Goal: Navigation & Orientation: Find specific page/section

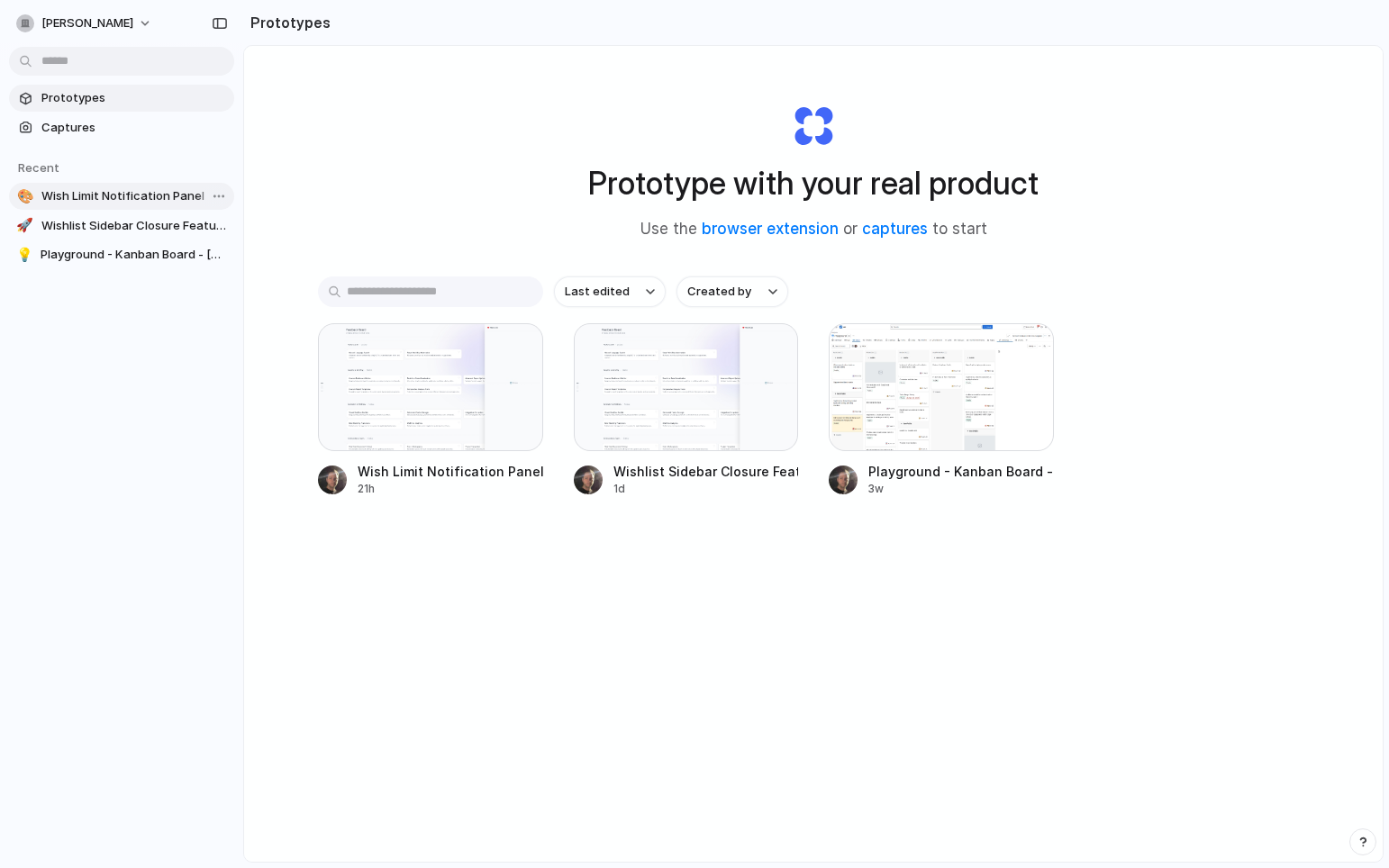
click at [127, 199] on span "Wish Limit Notification Panel" at bounding box center [133, 196] width 186 height 18
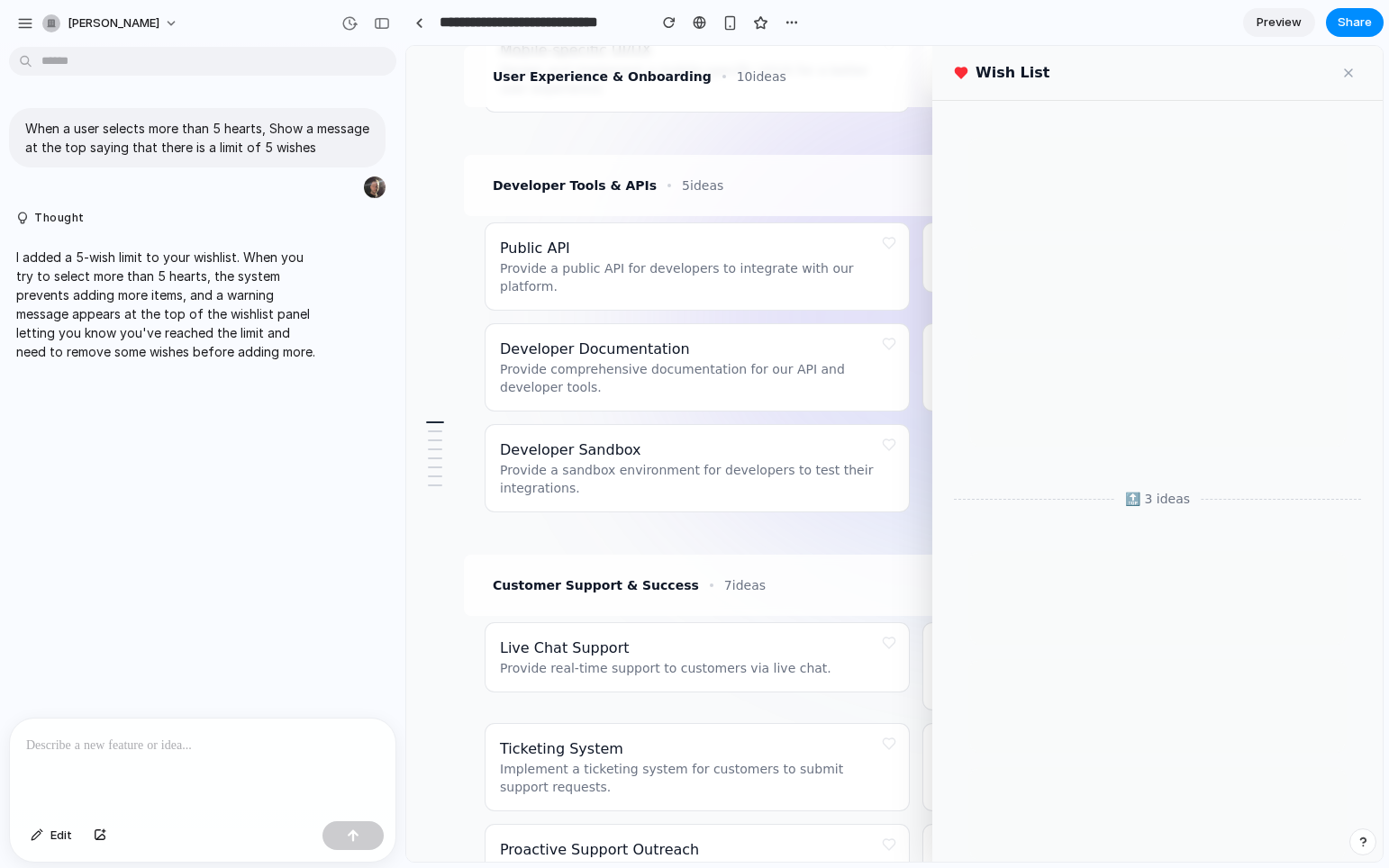
scroll to position [2322, 0]
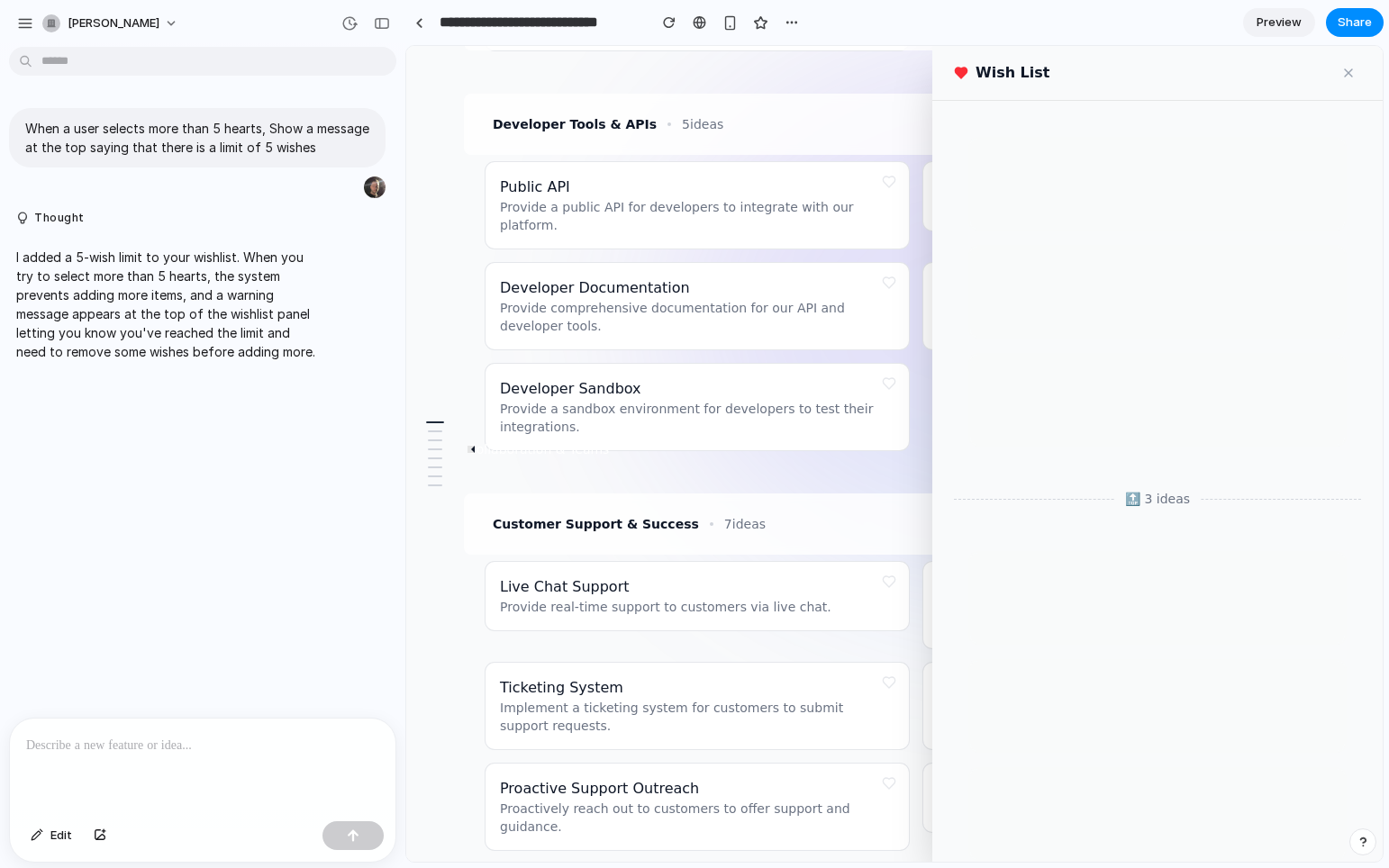
click at [434, 448] on div at bounding box center [435, 449] width 14 height 2
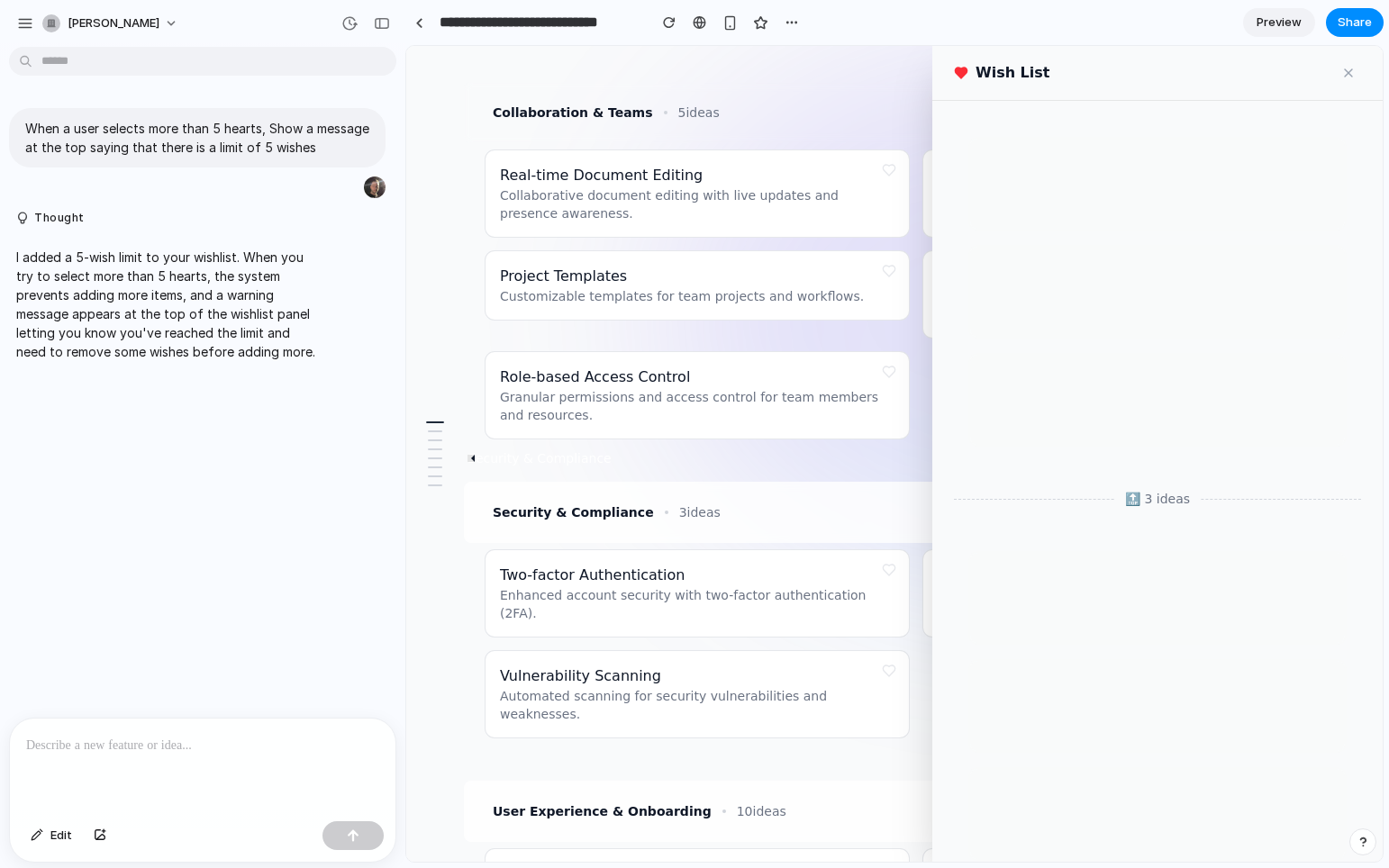
click at [436, 457] on div at bounding box center [435, 458] width 14 height 2
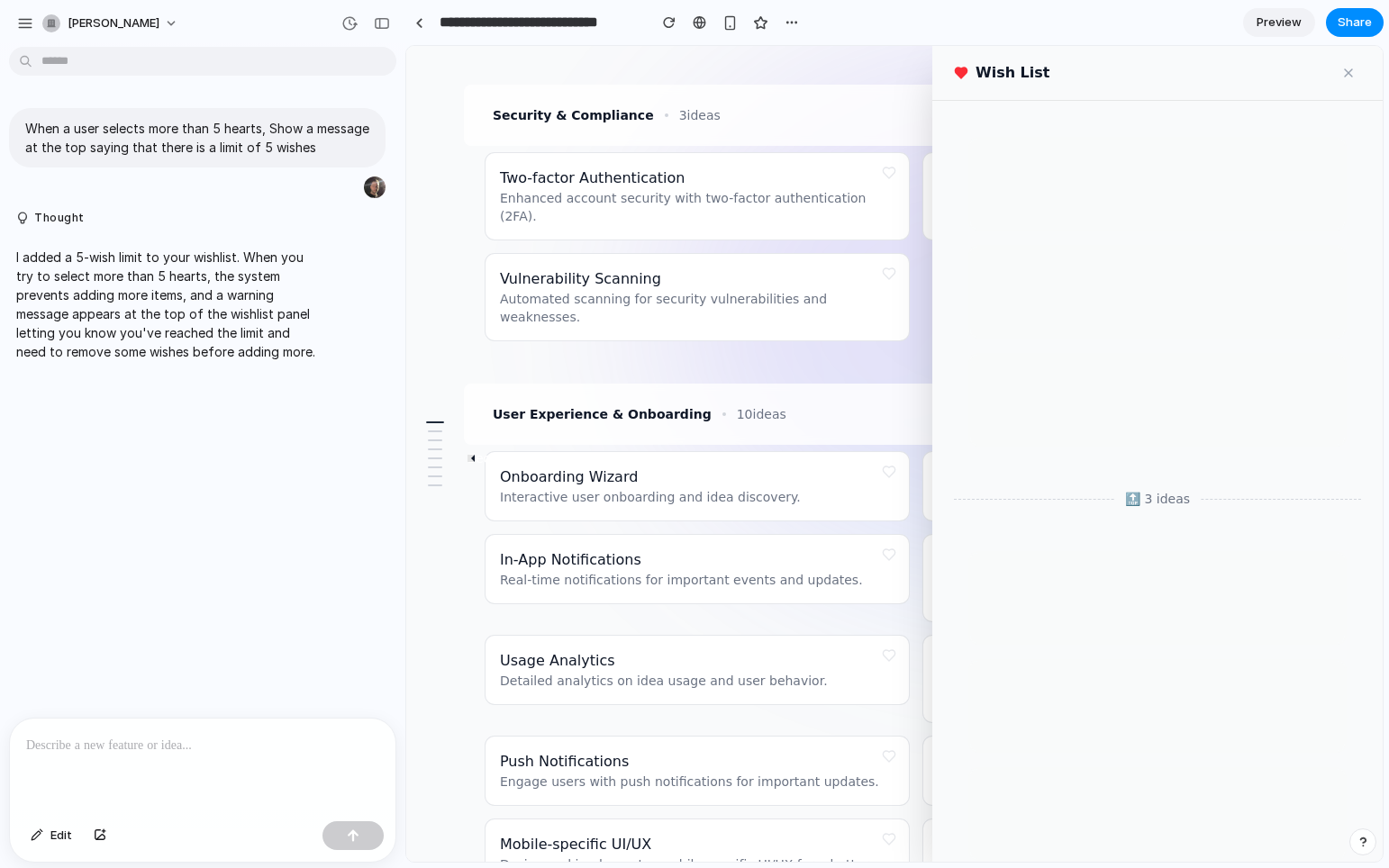
scroll to position [1470, 0]
click at [212, 743] on p at bounding box center [202, 745] width 353 height 21
click at [250, 752] on p "**********" at bounding box center [202, 745] width 353 height 21
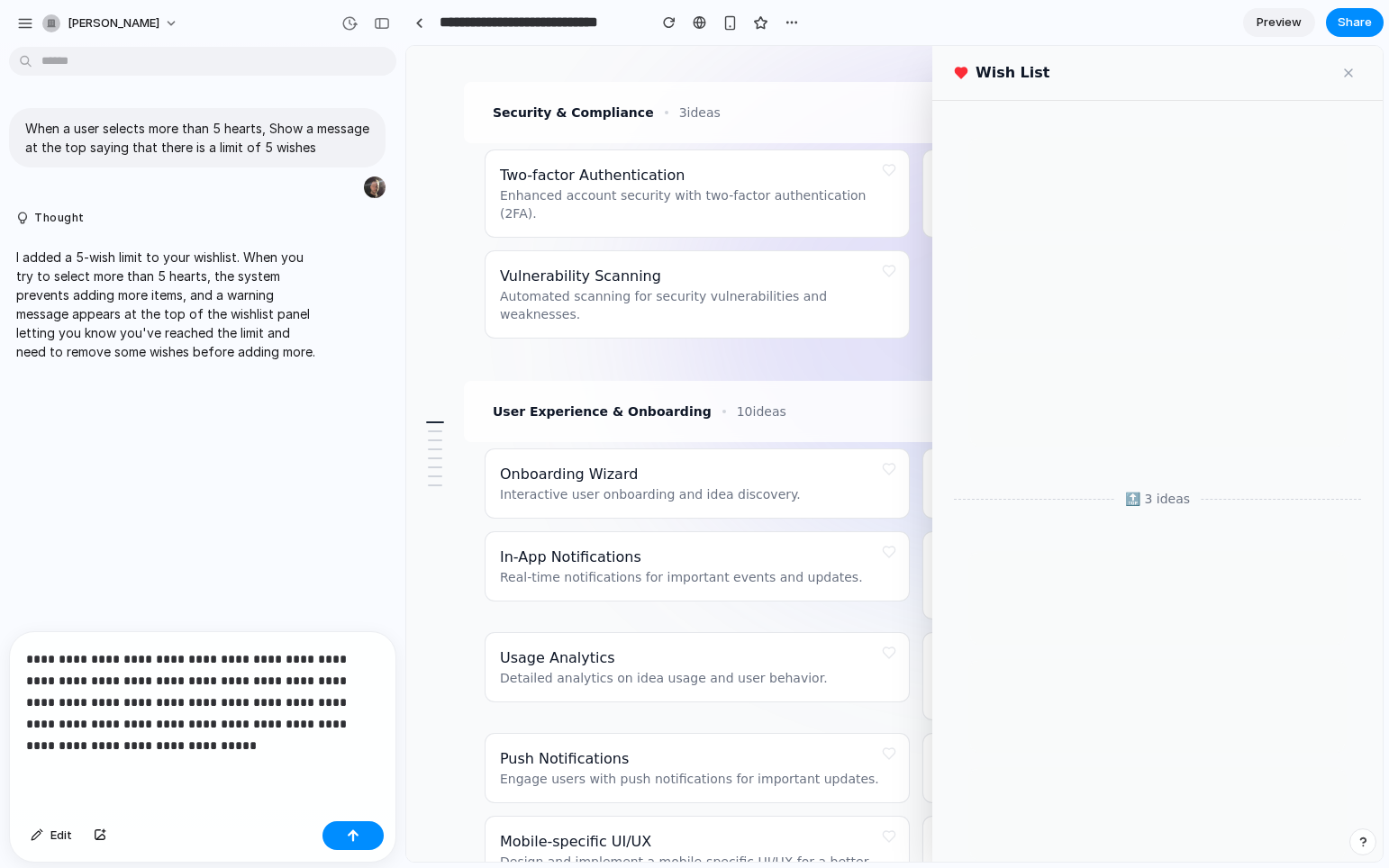
click at [313, 699] on p "**********" at bounding box center [202, 702] width 353 height 108
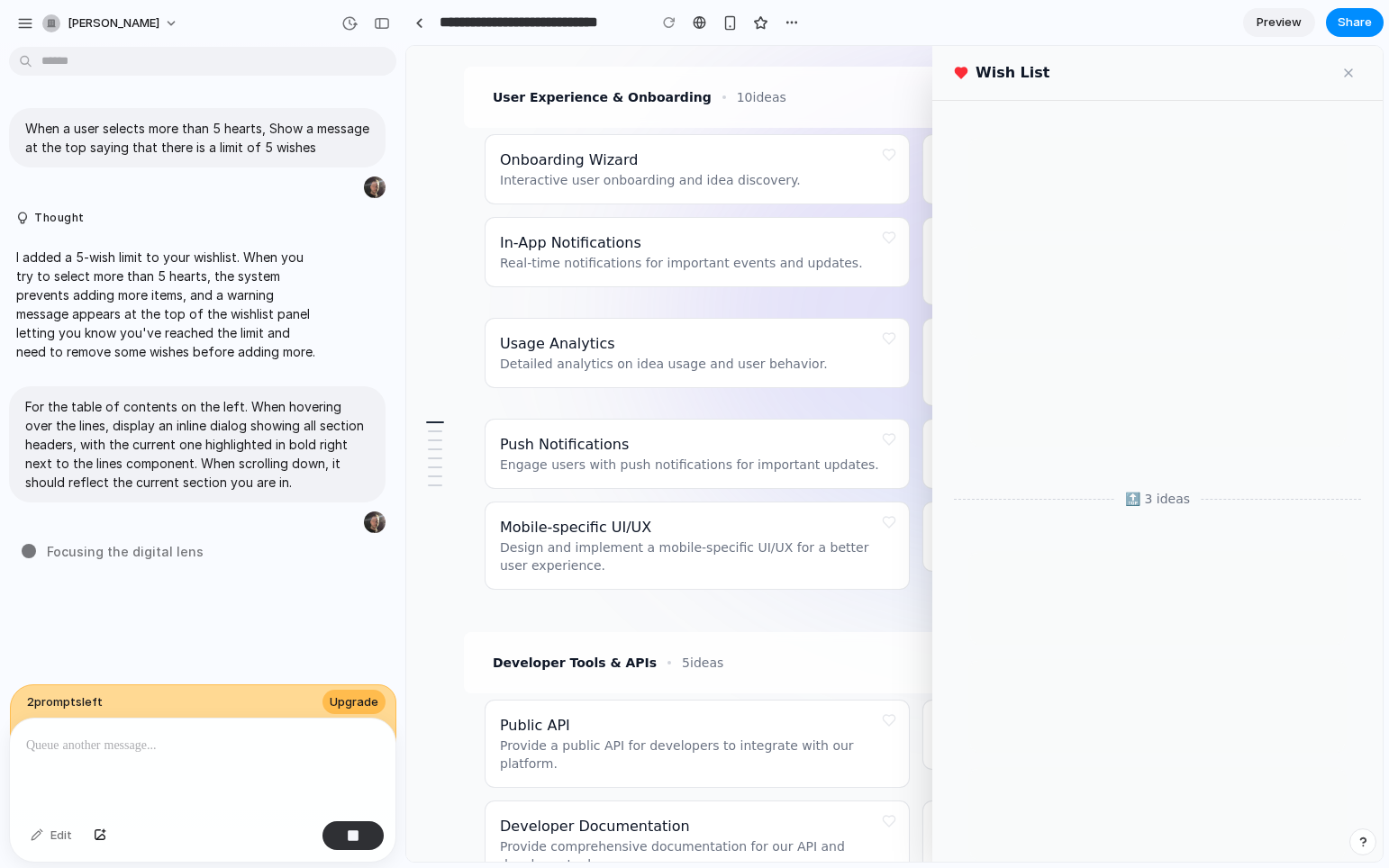
scroll to position [2322, 0]
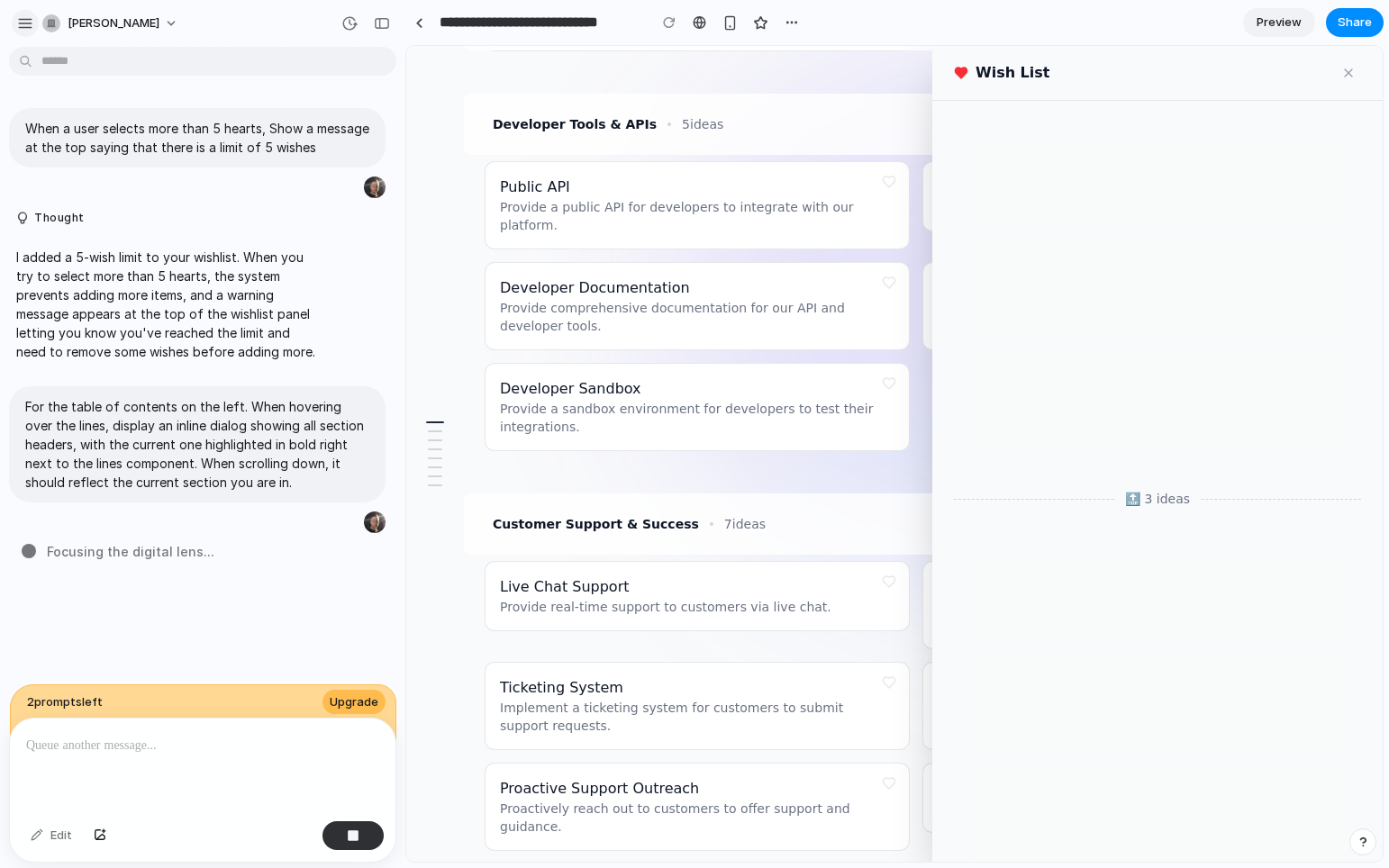
click at [30, 26] on div "button" at bounding box center [24, 22] width 16 height 16
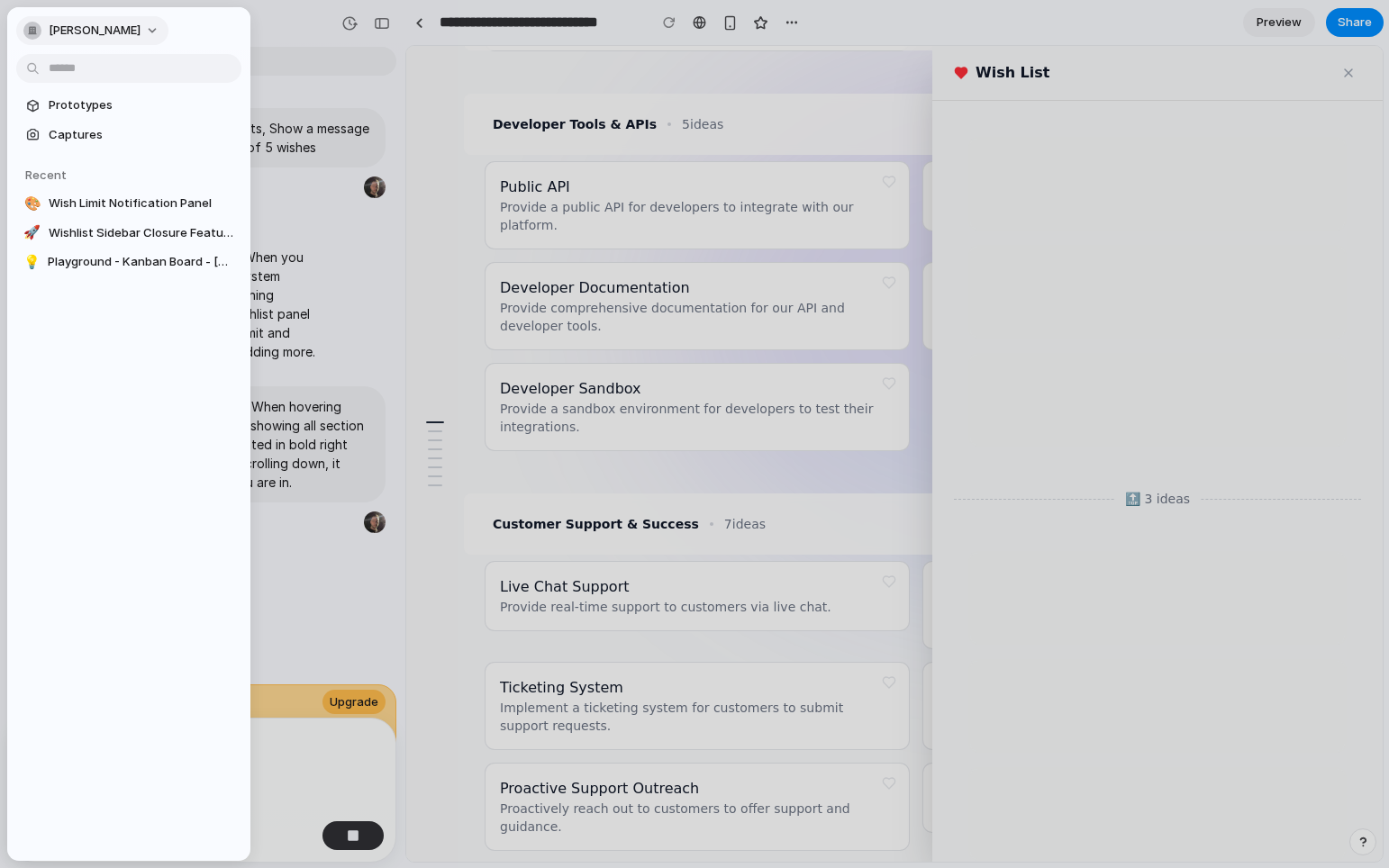
click at [141, 29] on span "[PERSON_NAME]" at bounding box center [94, 30] width 91 height 18
click at [141, 29] on div "Settings Invite members Change theme Sign out" at bounding box center [694, 434] width 1389 height 868
click at [141, 29] on span "[PERSON_NAME]" at bounding box center [94, 30] width 91 height 18
click at [126, 38] on div "Settings Invite members Change theme Sign out" at bounding box center [694, 434] width 1389 height 868
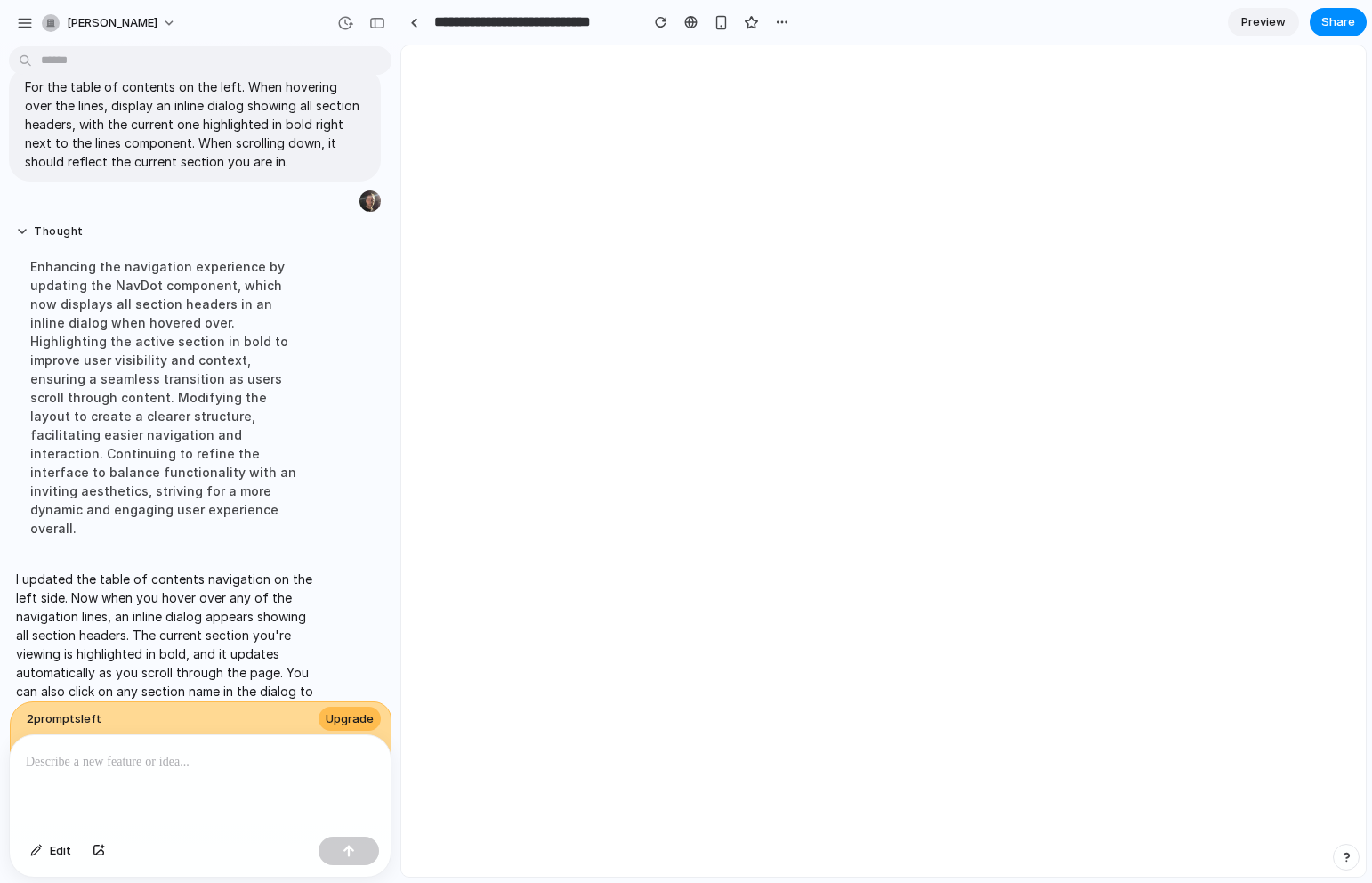
scroll to position [0, 0]
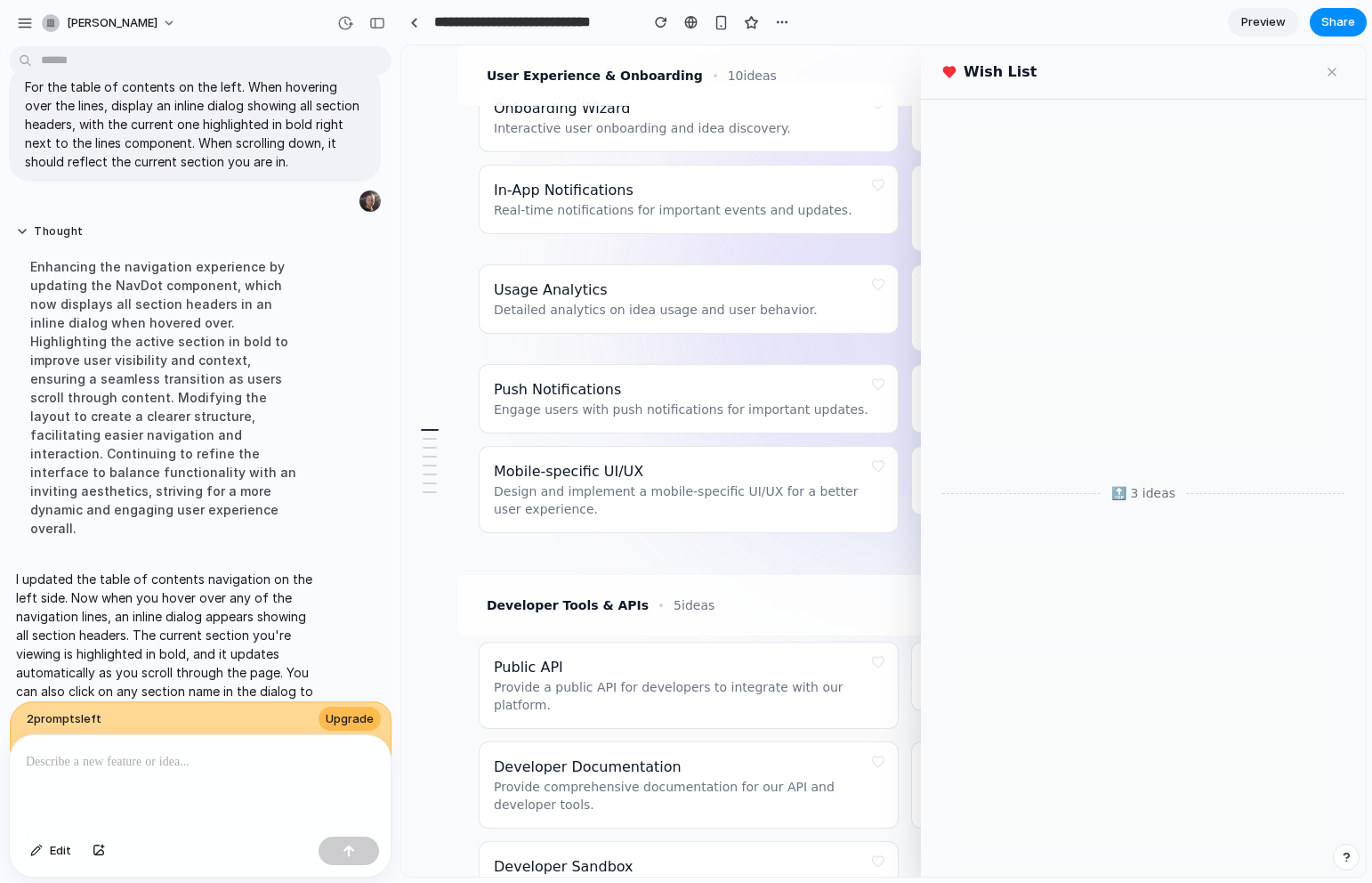
scroll to position [1836, 0]
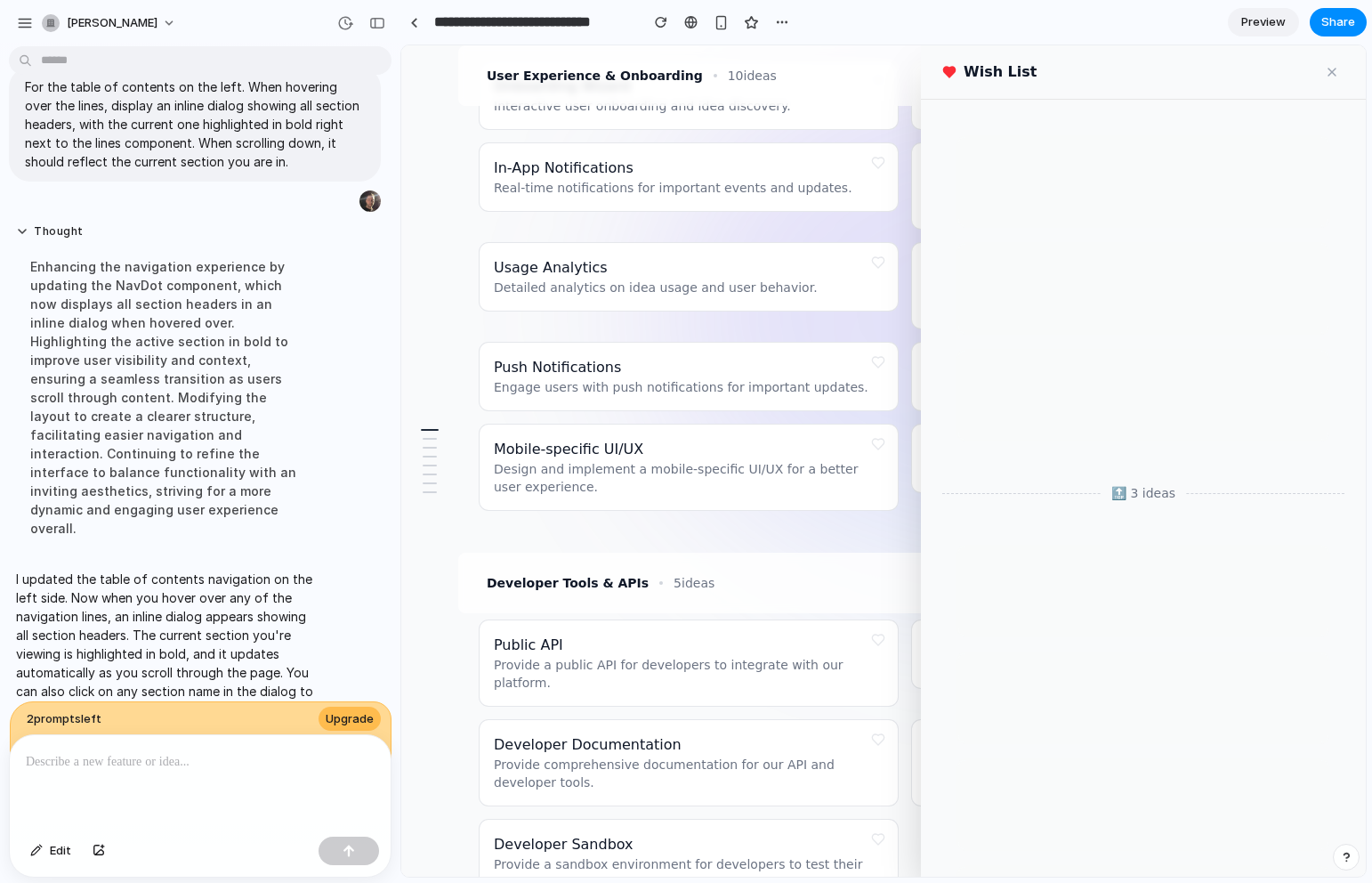
click at [193, 759] on p at bounding box center [200, 761] width 348 height 21
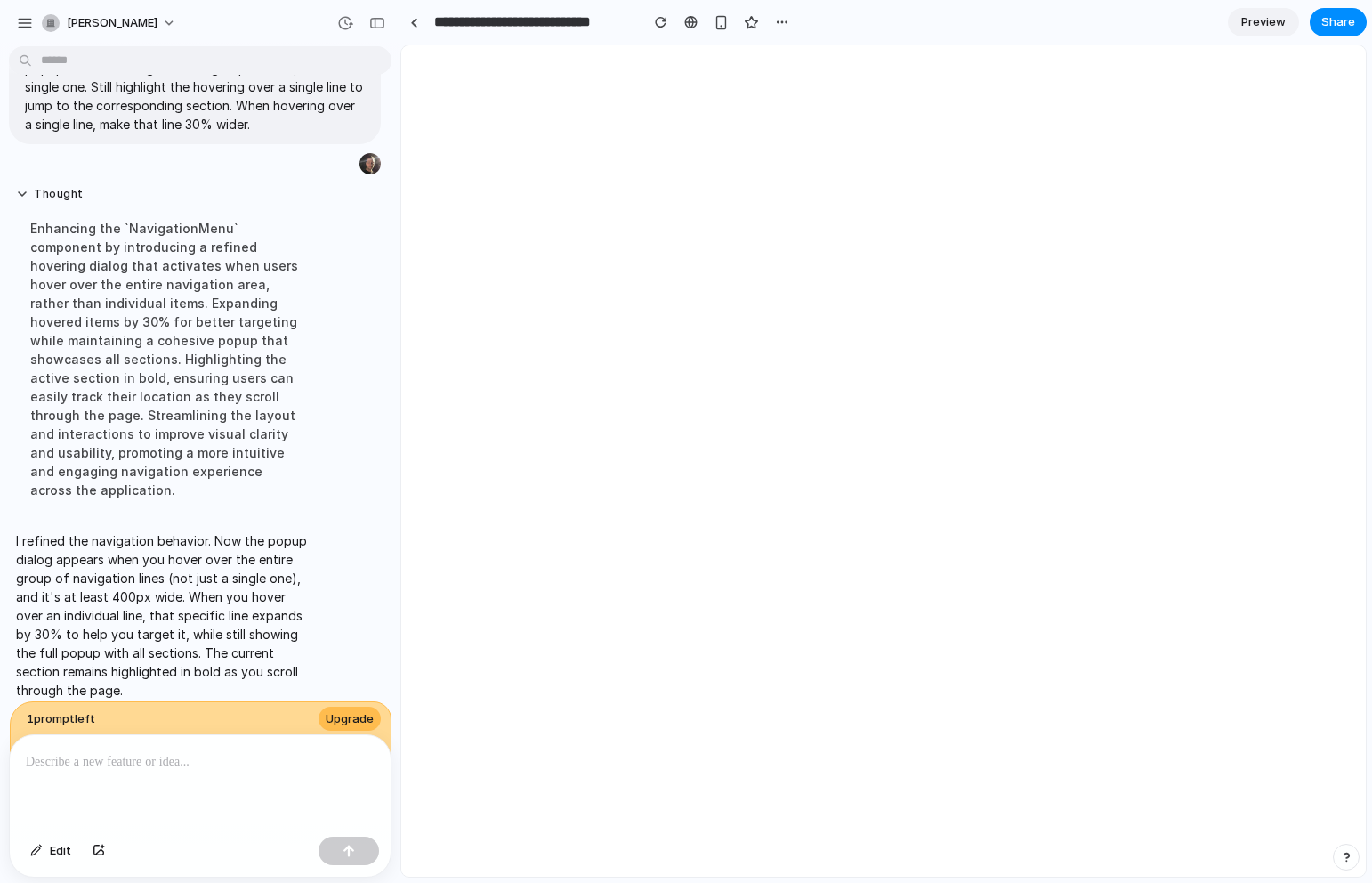
scroll to position [0, 0]
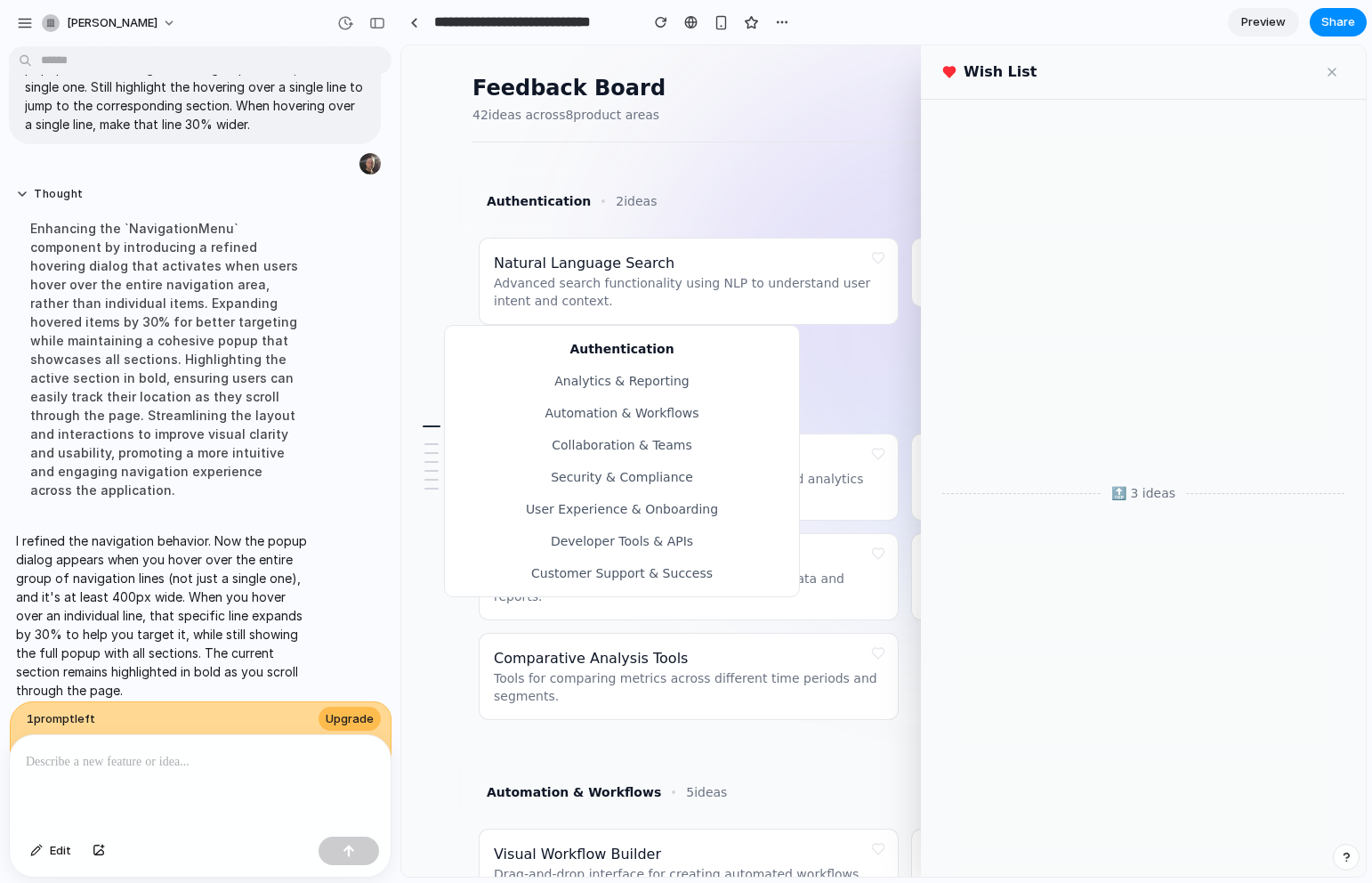
click at [436, 434] on div at bounding box center [432, 435] width 18 height 2
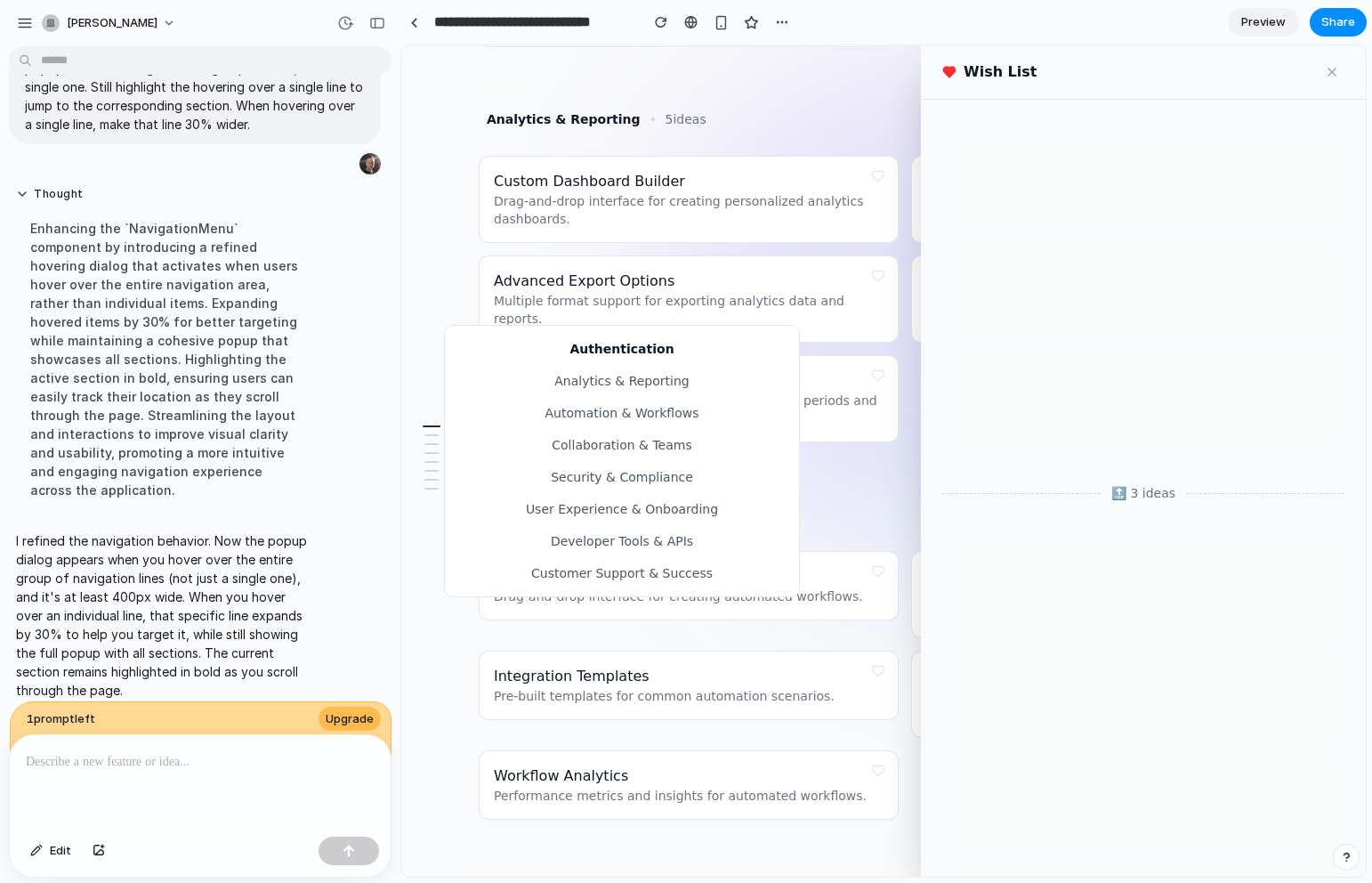
scroll to position [322, 0]
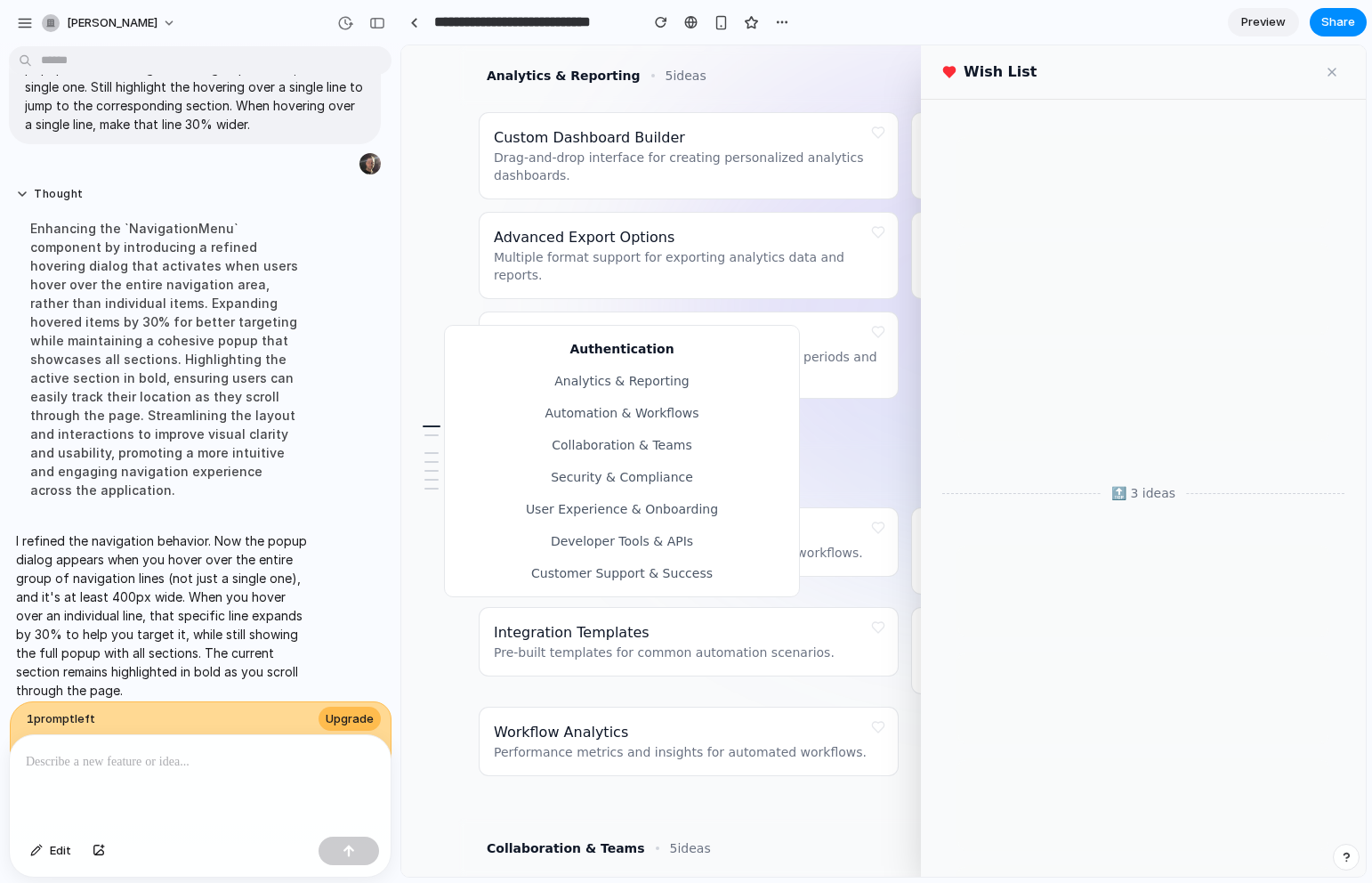
click at [596, 411] on button "Automation & Workflows" at bounding box center [622, 413] width 354 height 32
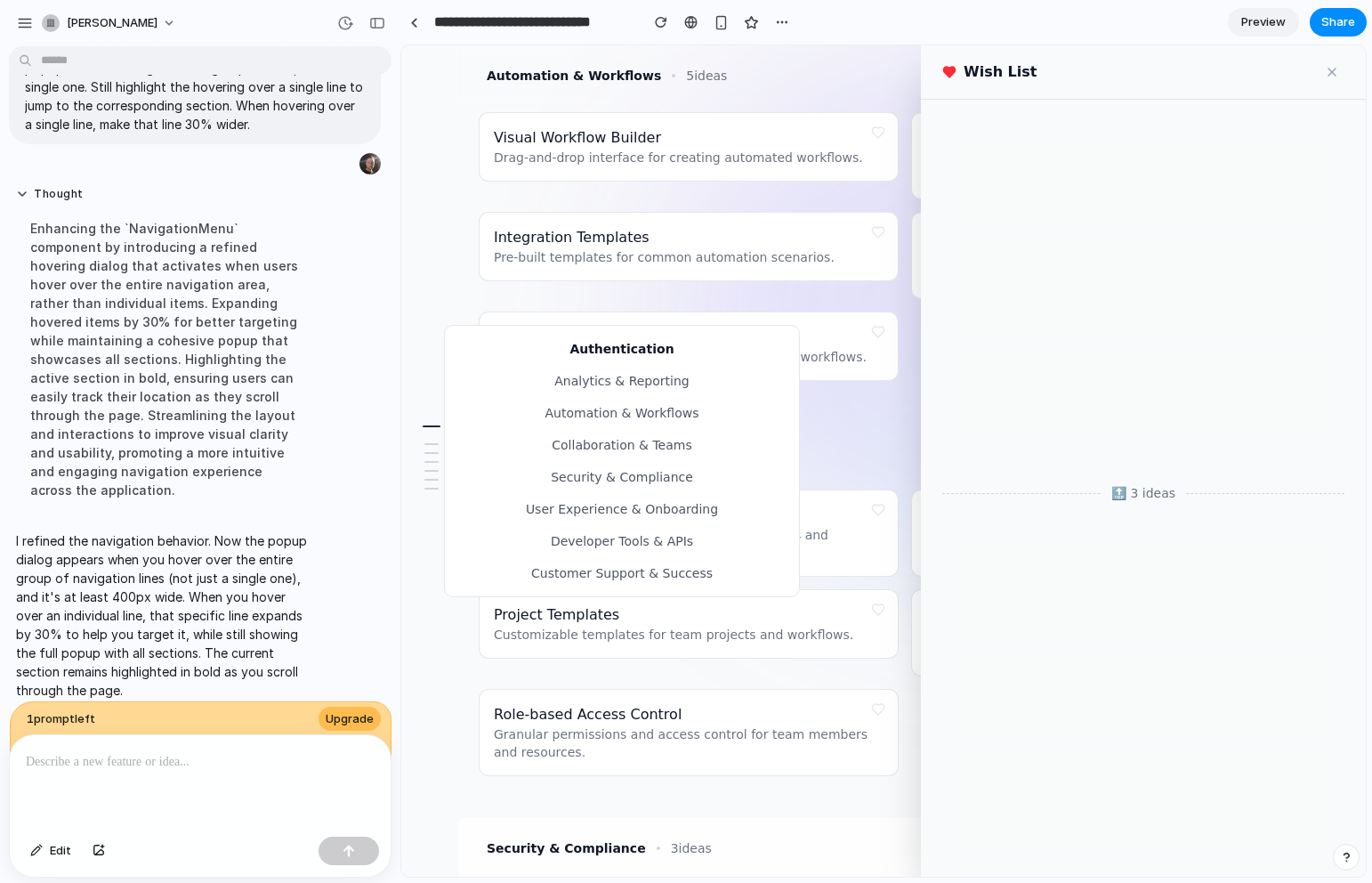
click at [596, 372] on button "Analytics & Reporting" at bounding box center [622, 381] width 354 height 32
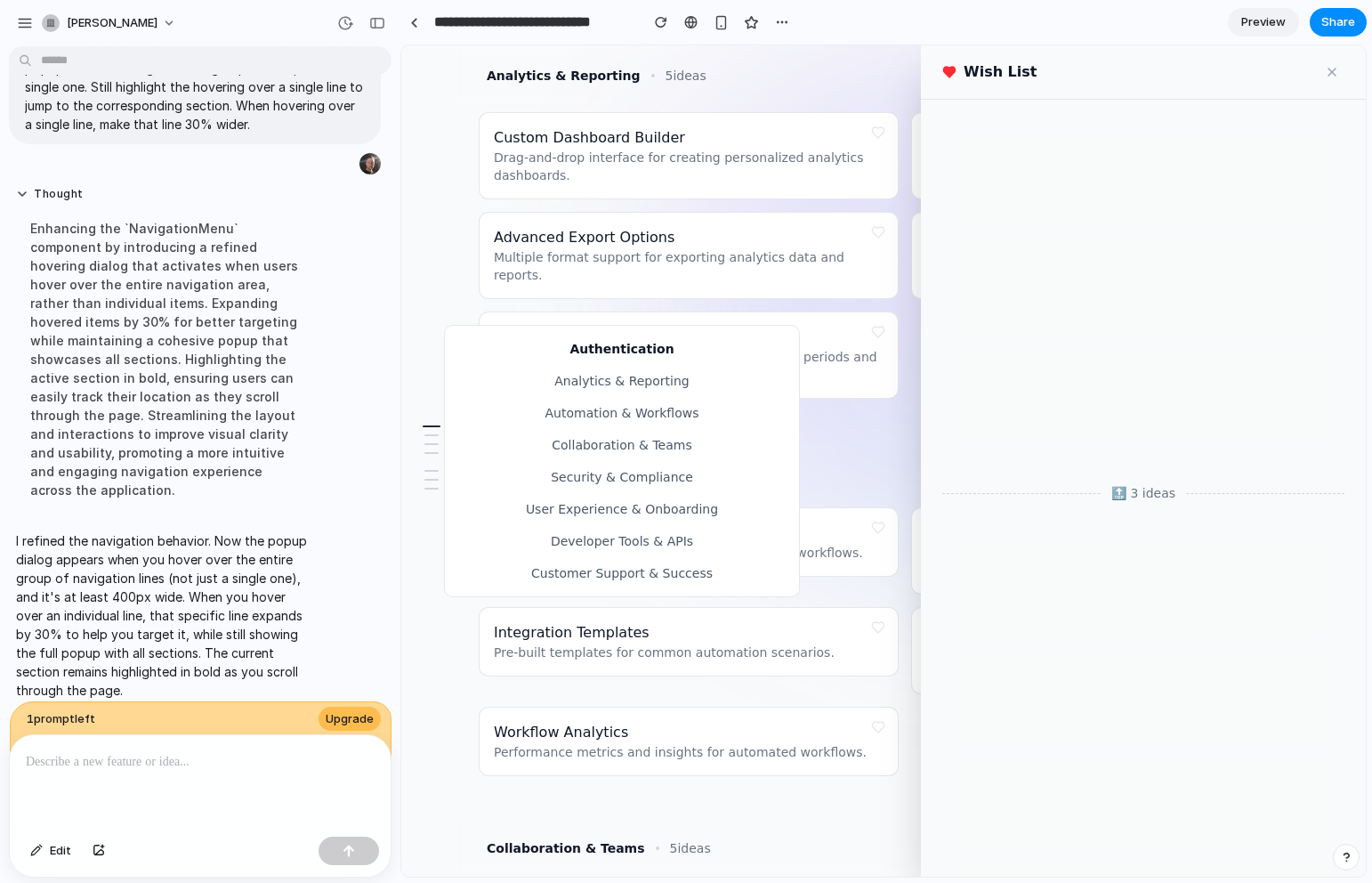
click at [582, 487] on button "Security & Compliance" at bounding box center [622, 477] width 354 height 32
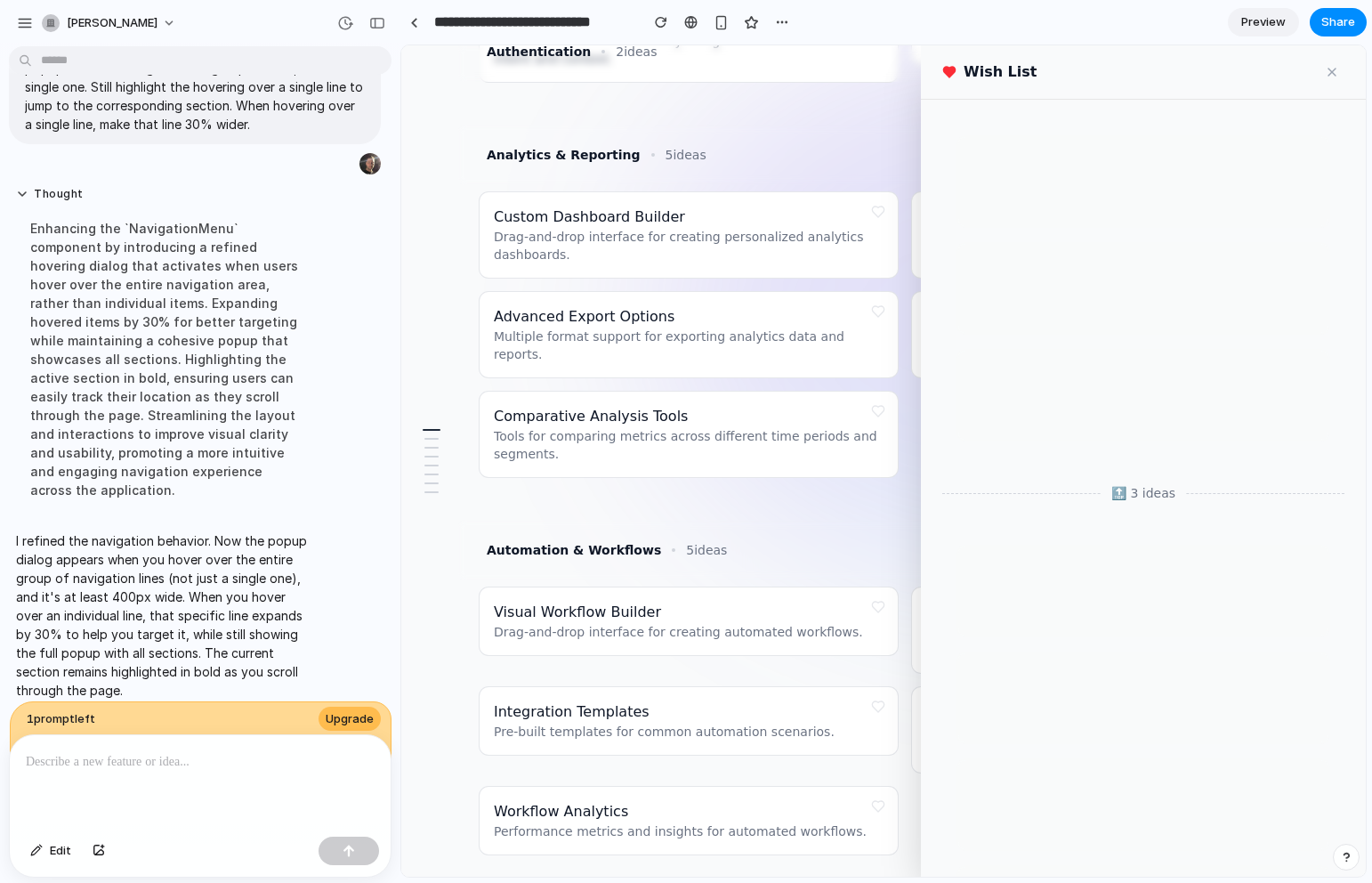
scroll to position [0, 0]
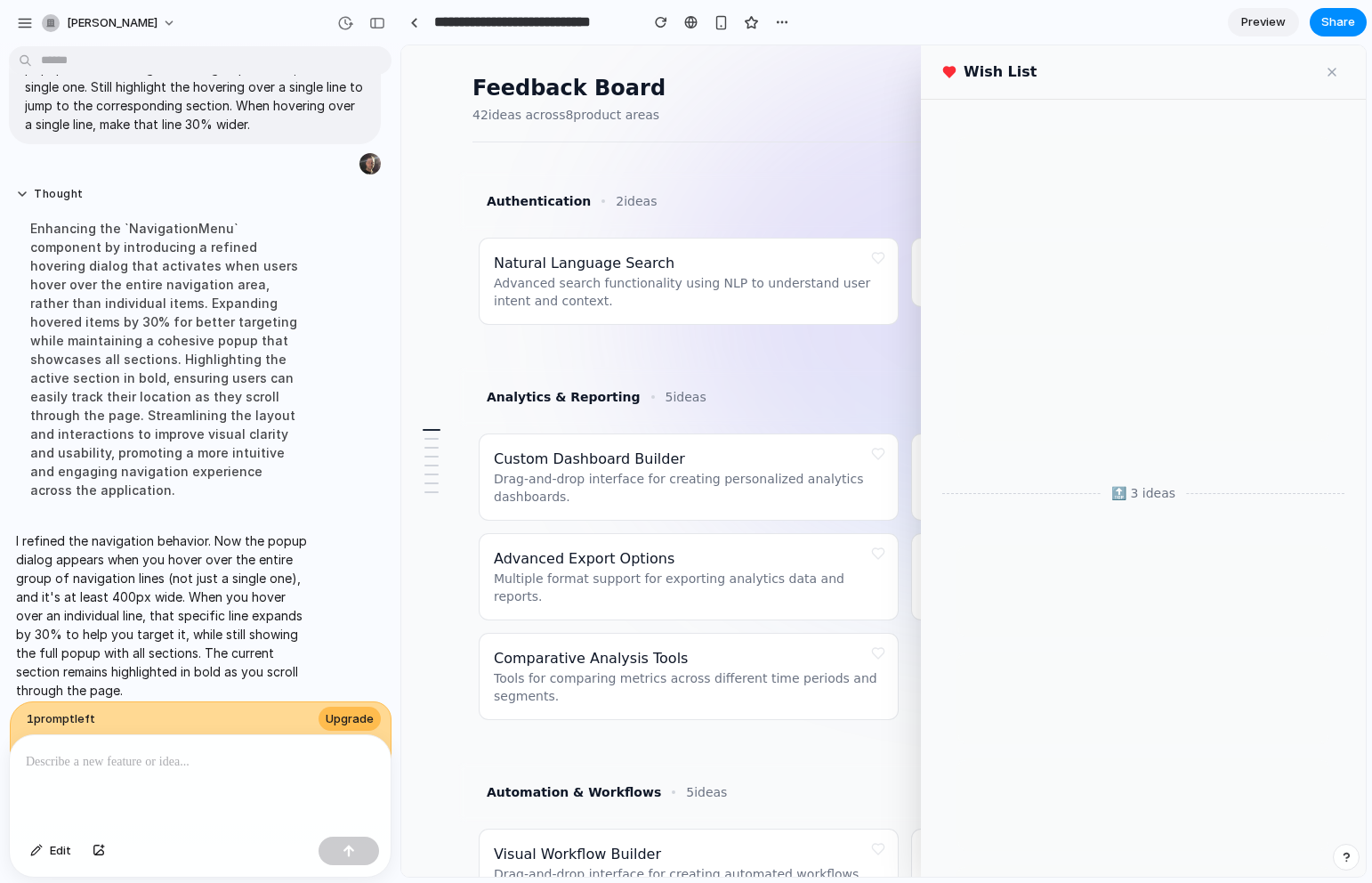
click at [218, 304] on div "Enhancing the `NavigationMenu` component by introducing a refined hovering dial…" at bounding box center [164, 359] width 297 height 301
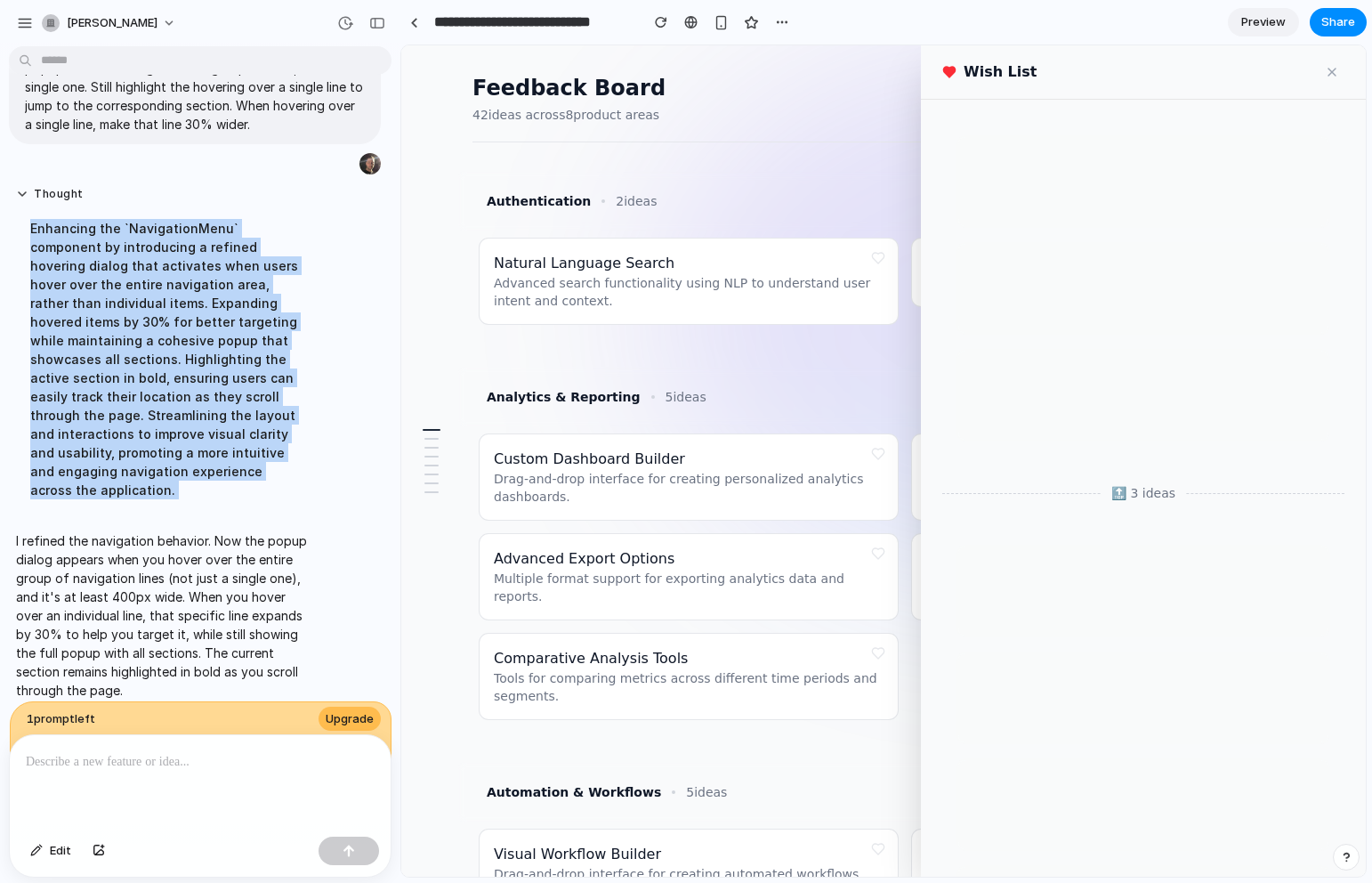
click at [218, 304] on div "Enhancing the `NavigationMenu` component by introducing a refined hovering dial…" at bounding box center [164, 359] width 297 height 301
click at [312, 434] on div "Enhancing the `NavigationMenu` component by introducing a refined hovering dial…" at bounding box center [164, 359] width 297 height 301
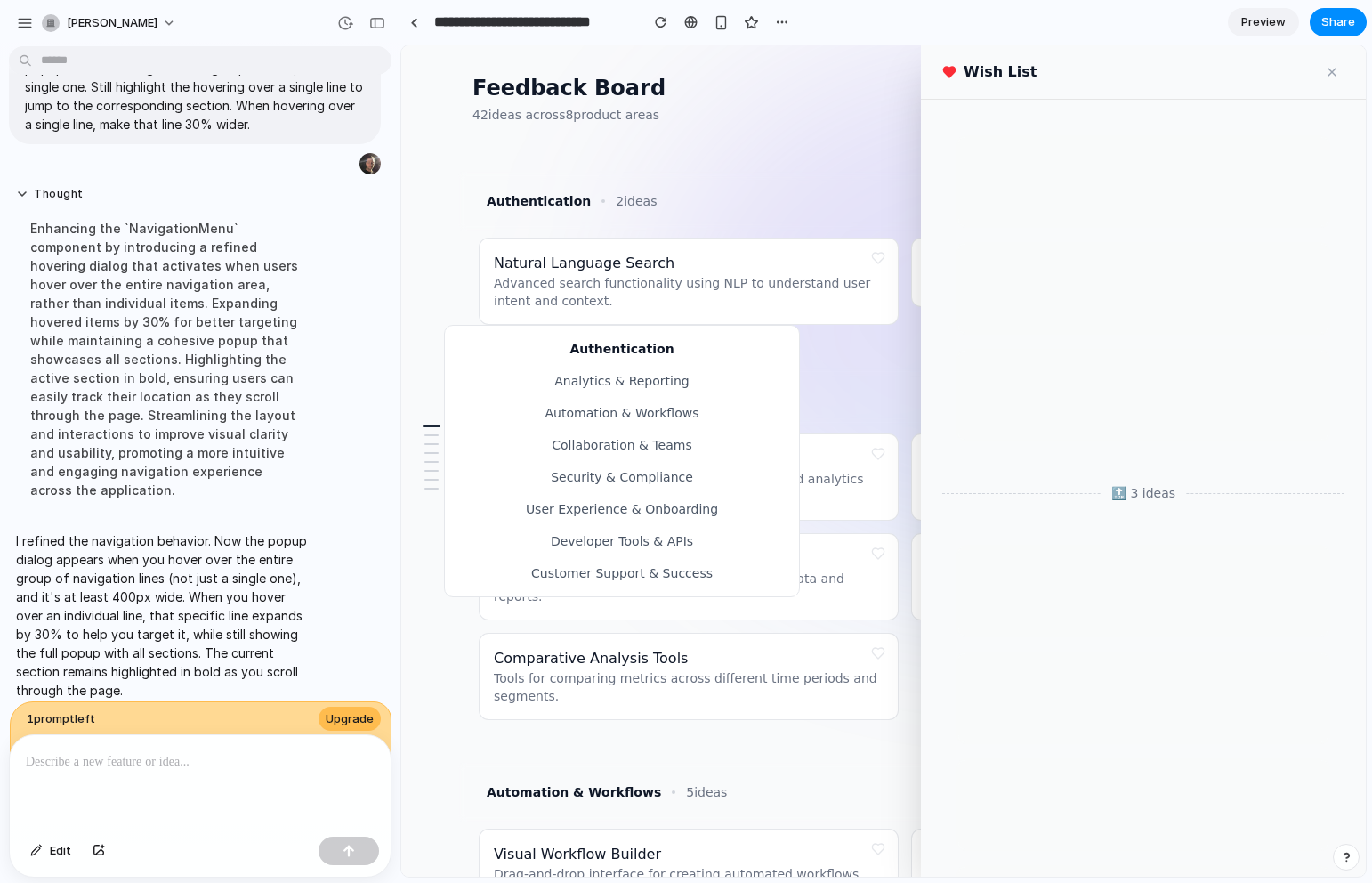
click at [437, 468] on div "Authentication Analytics & Reporting Automation & Workflows Collaboration & Tea…" at bounding box center [431, 461] width 32 height 86
click at [580, 479] on button "Security & Compliance" at bounding box center [622, 477] width 354 height 32
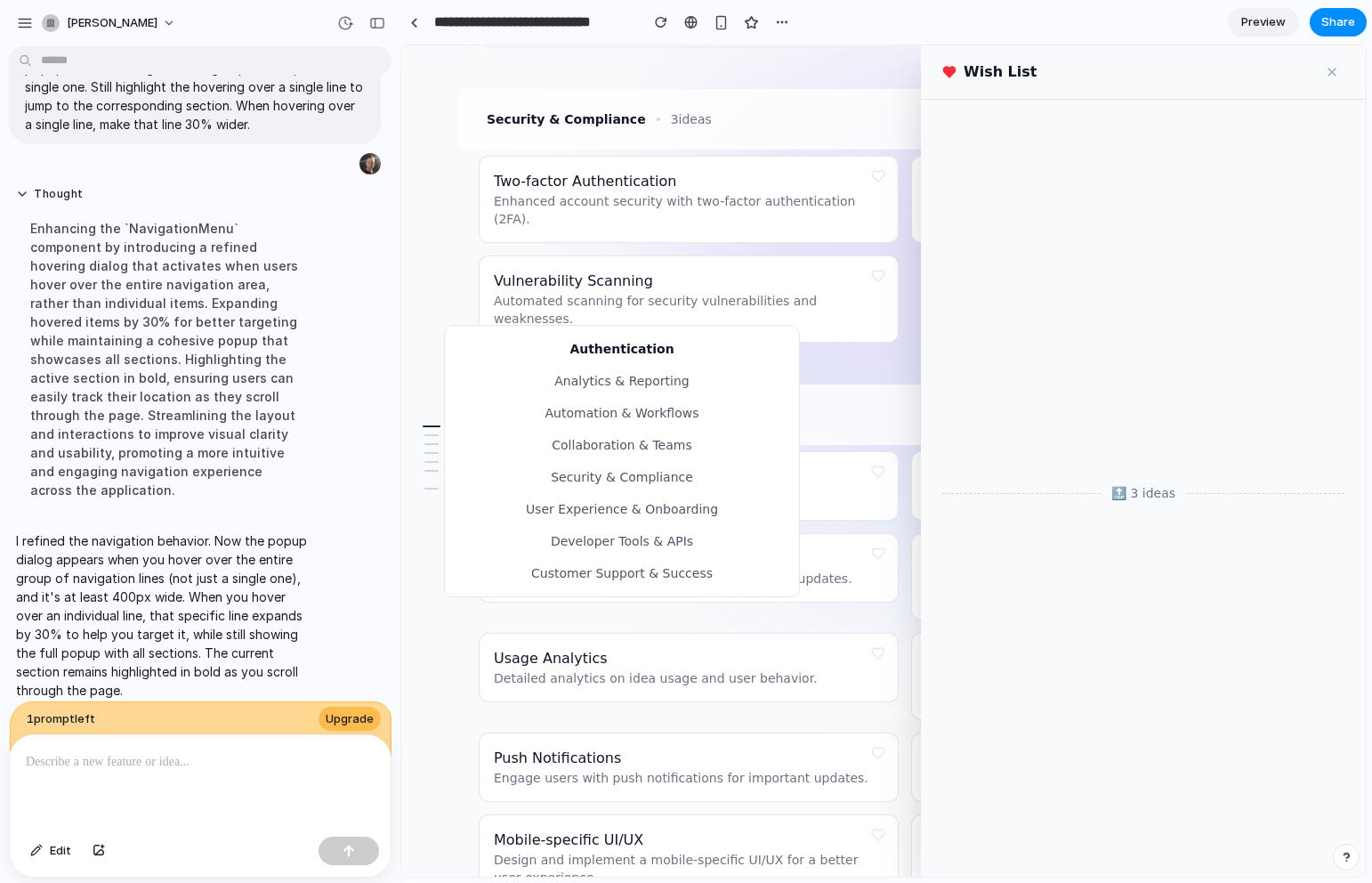
click at [589, 536] on button "Developer Tools & APIs" at bounding box center [622, 541] width 354 height 32
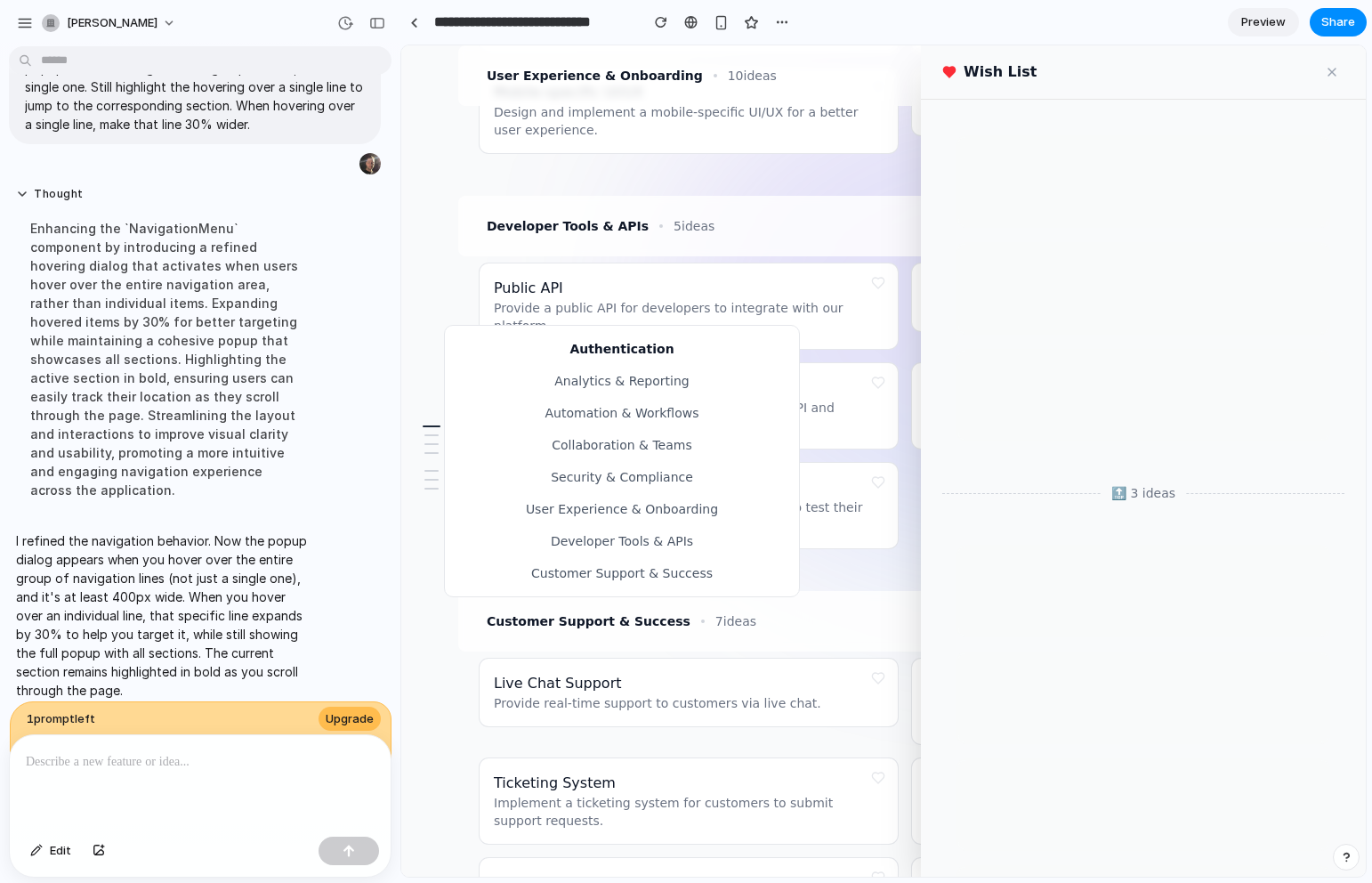
scroll to position [2236, 0]
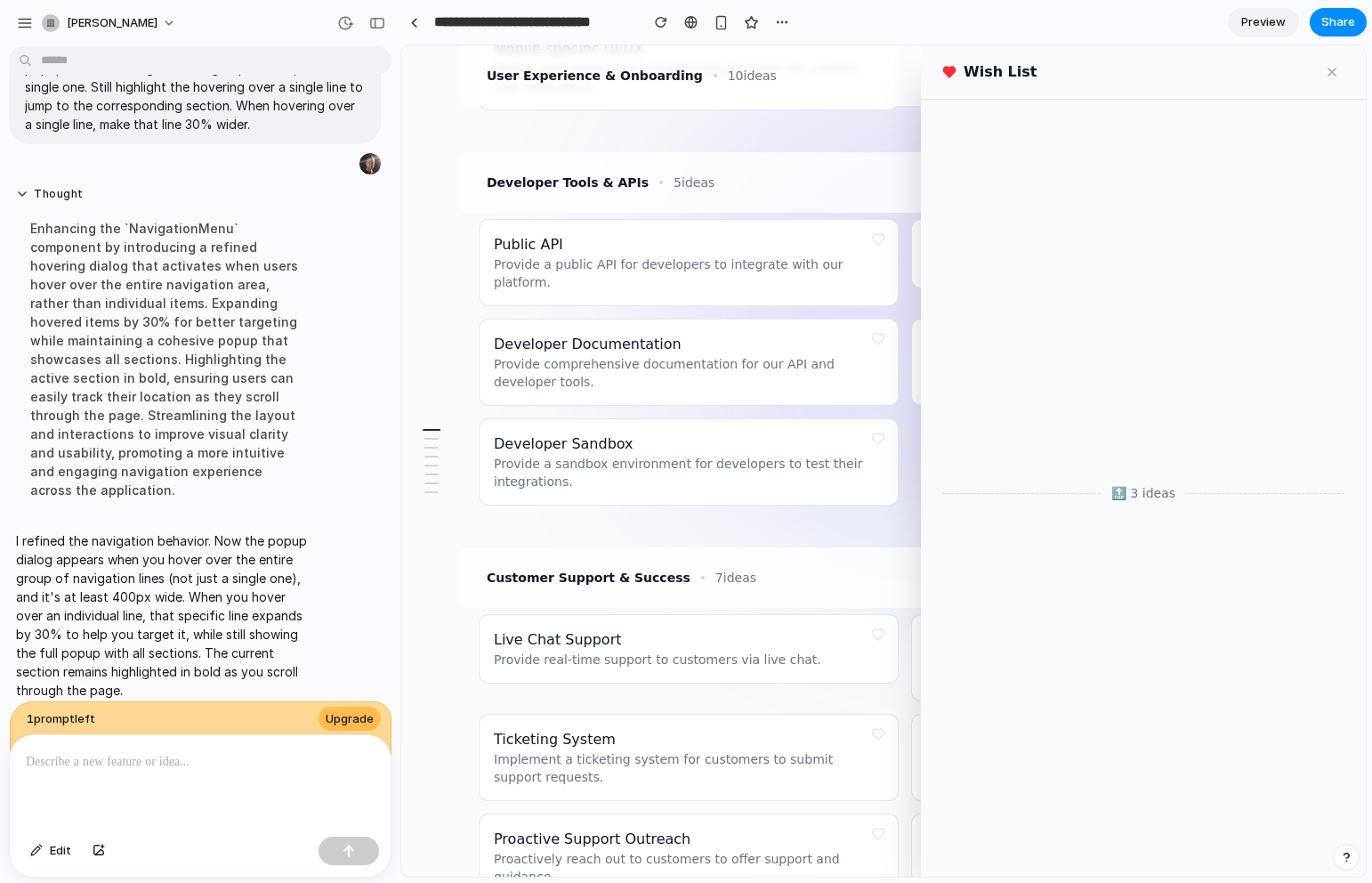
click at [866, 561] on div "Customer Support & Success 7 ideas" at bounding box center [904, 577] width 850 height 32
click at [1324, 74] on button at bounding box center [1331, 72] width 25 height 25
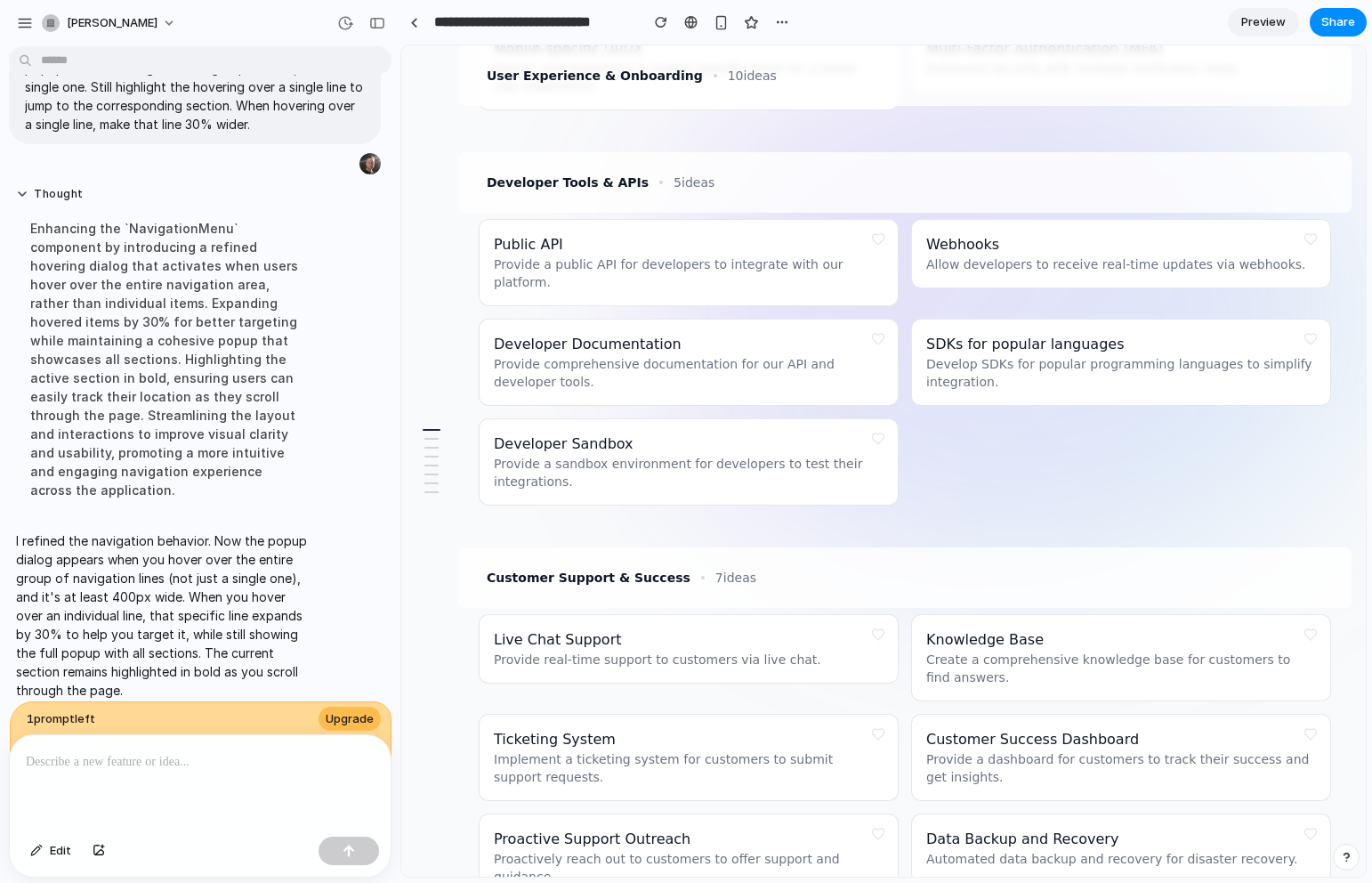
click at [733, 454] on p "Provide a sandbox environment for developers to test their integrations." at bounding box center [688, 472] width 390 height 36
click at [874, 326] on button at bounding box center [877, 338] width 25 height 25
click at [877, 227] on button at bounding box center [877, 239] width 25 height 25
click at [1306, 227] on button at bounding box center [1310, 239] width 25 height 25
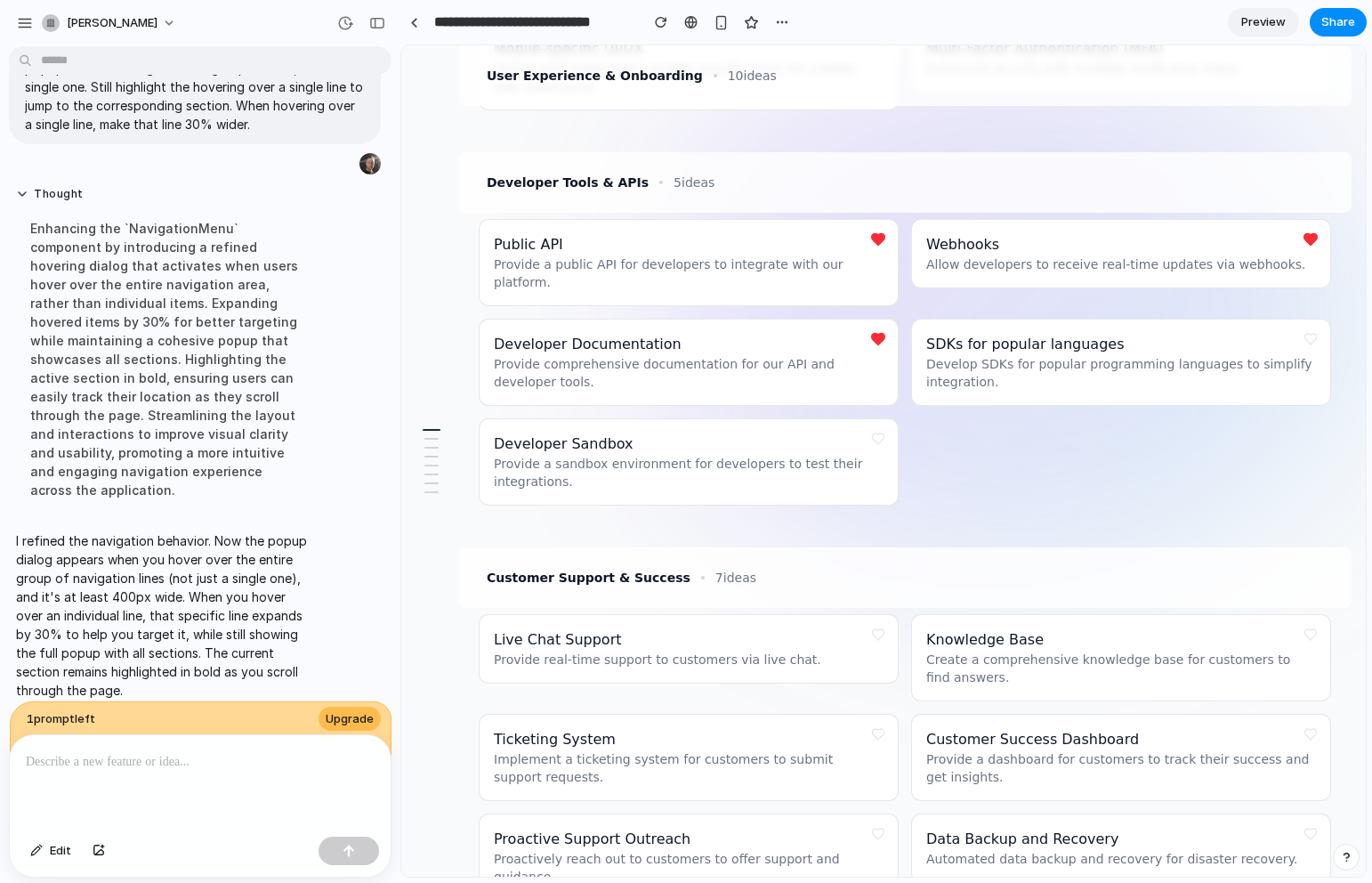
click at [1311, 326] on button at bounding box center [1310, 338] width 25 height 25
click at [1317, 622] on button at bounding box center [1310, 634] width 25 height 25
click at [880, 622] on button at bounding box center [877, 634] width 25 height 25
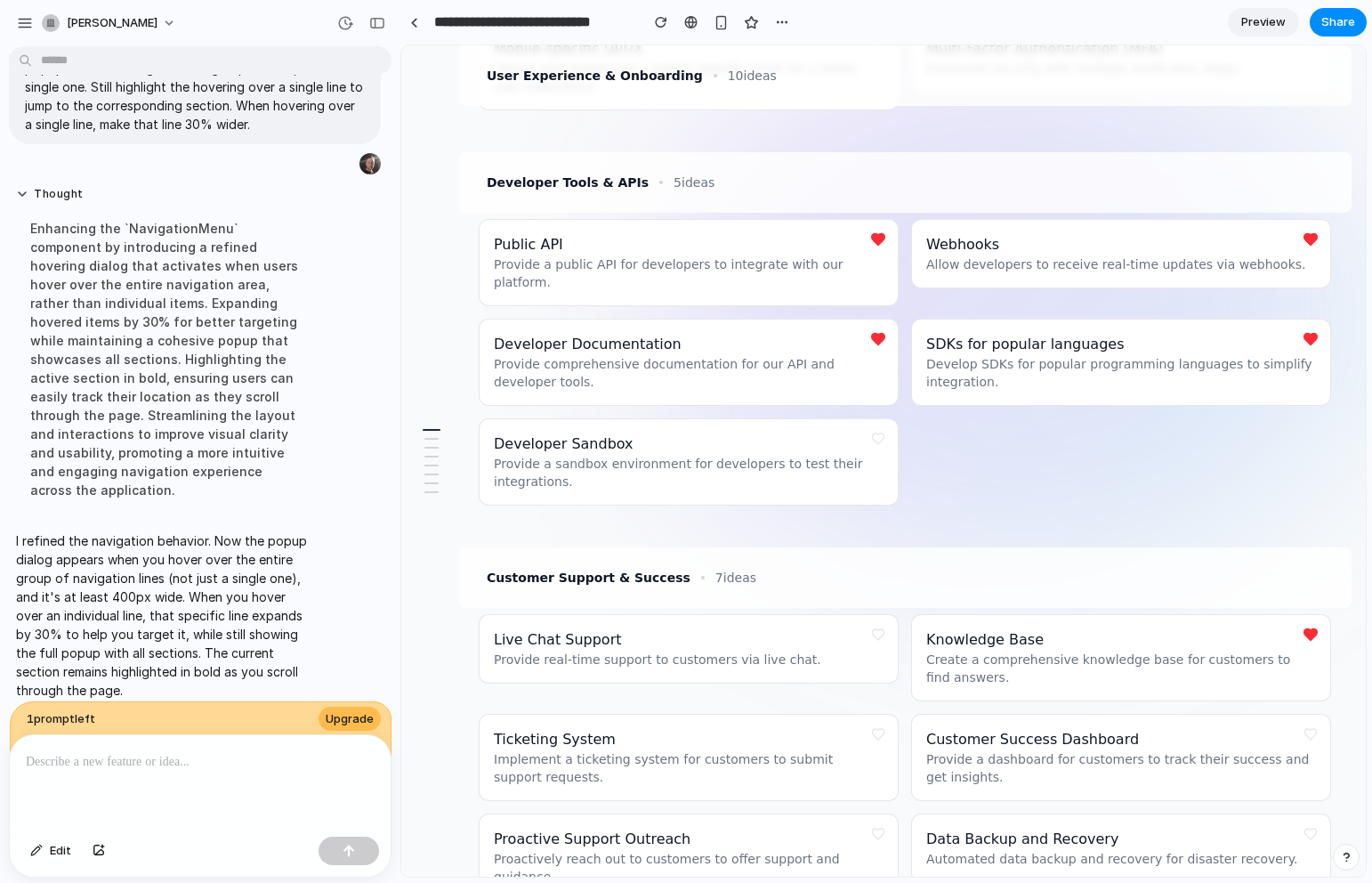
click at [874, 622] on button at bounding box center [877, 634] width 25 height 25
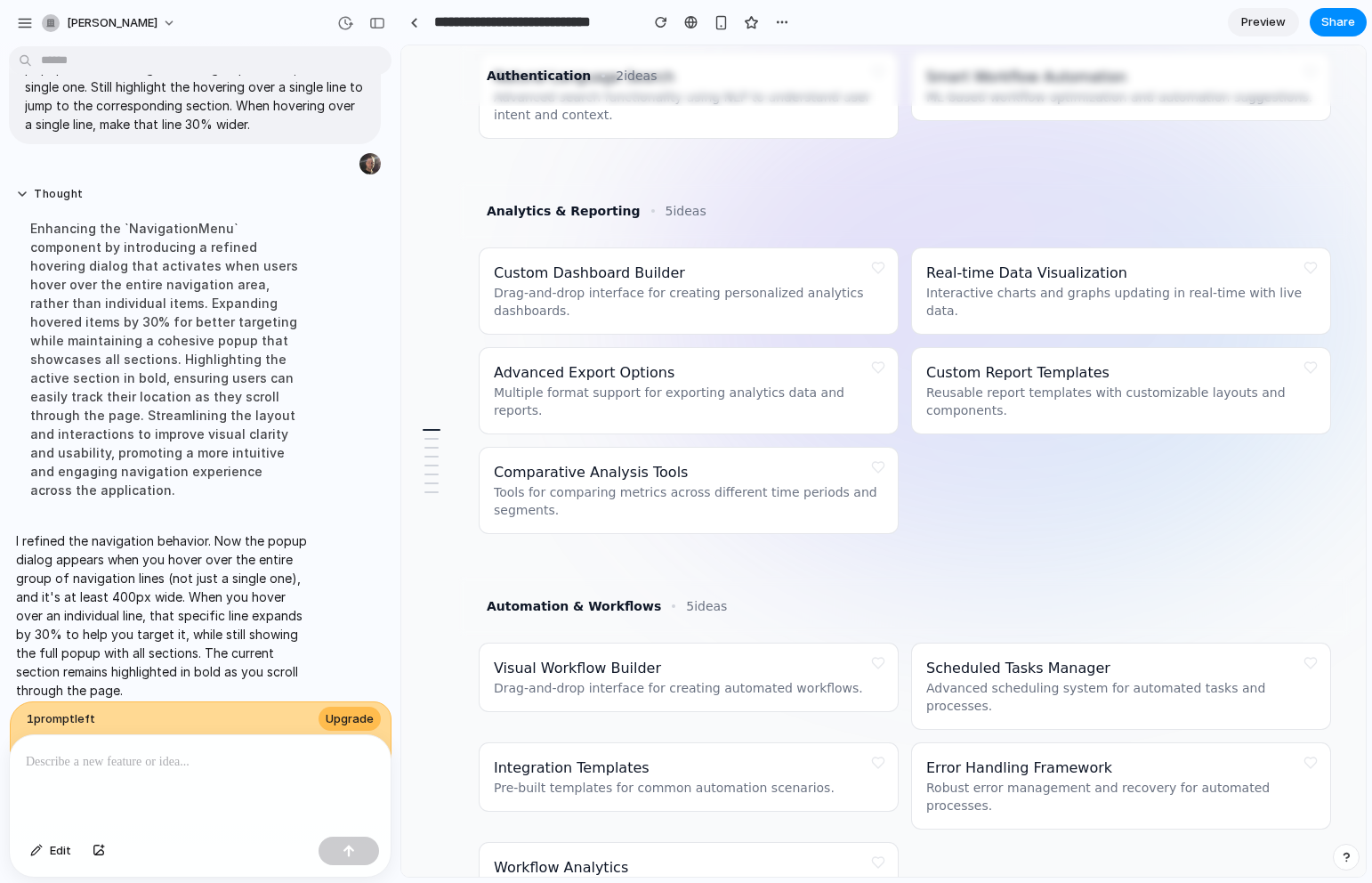
scroll to position [0, 0]
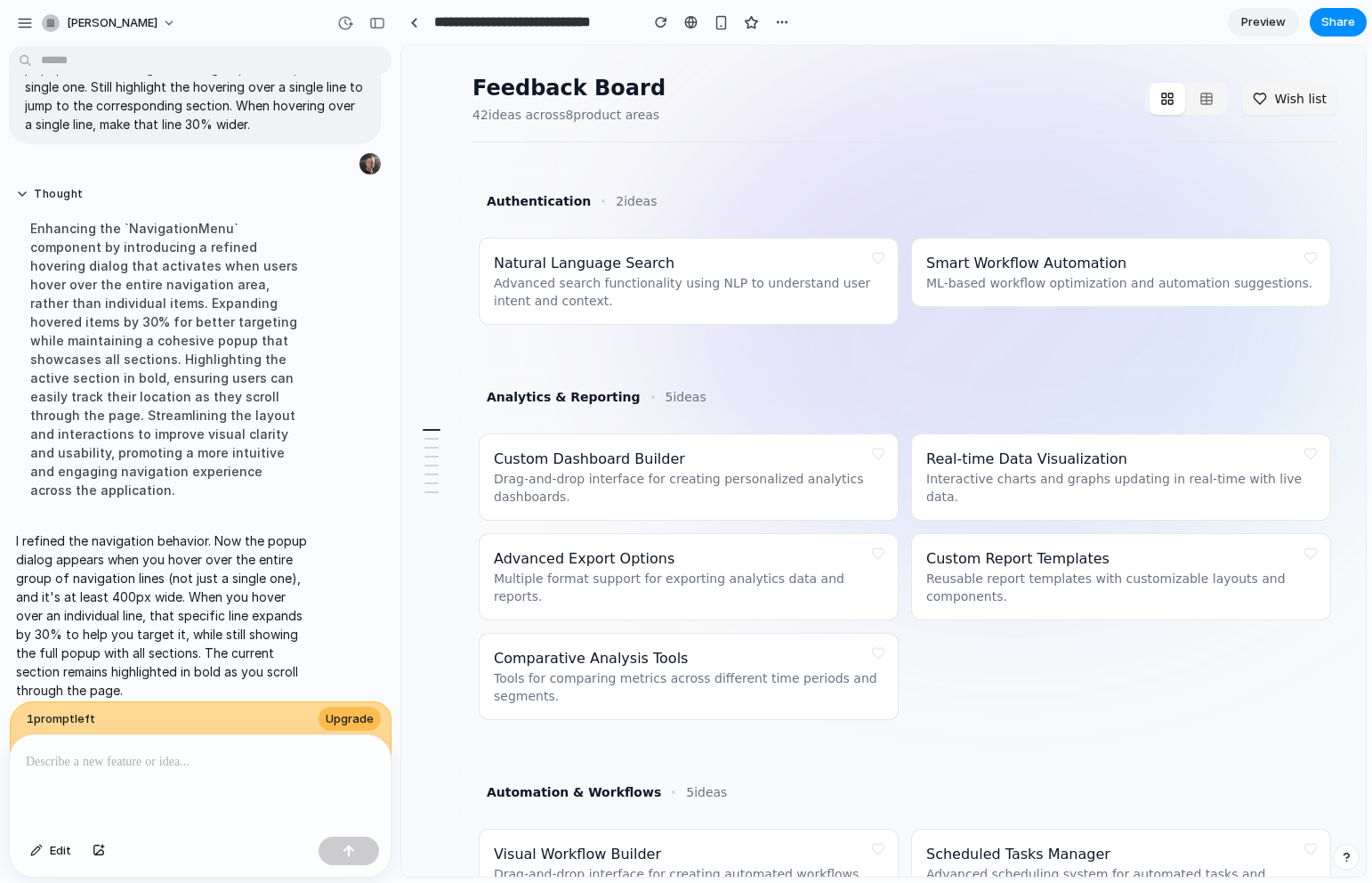
click at [1287, 88] on button "Wish list" at bounding box center [1289, 99] width 95 height 32
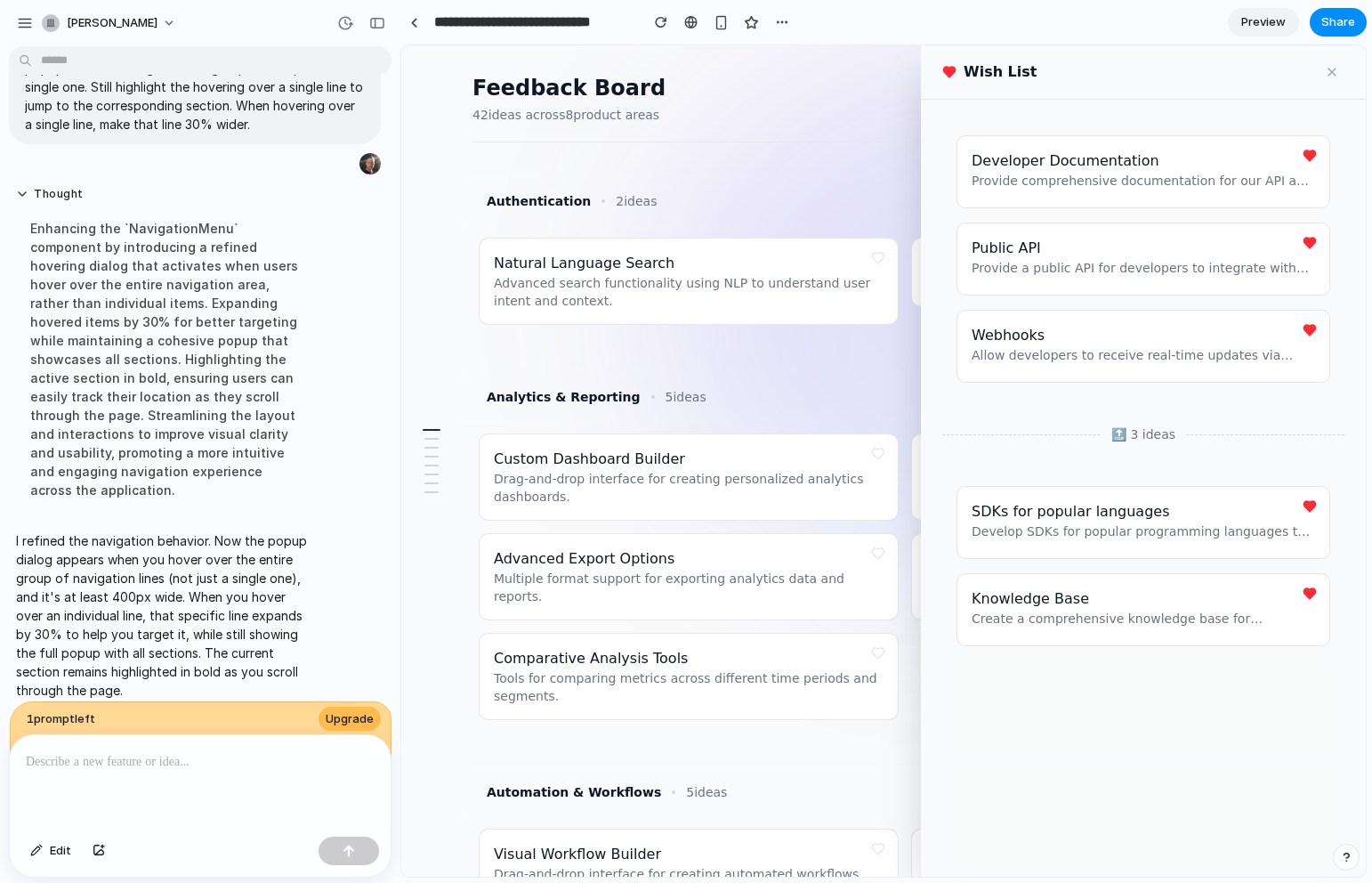
click at [1338, 65] on button at bounding box center [1331, 72] width 25 height 25
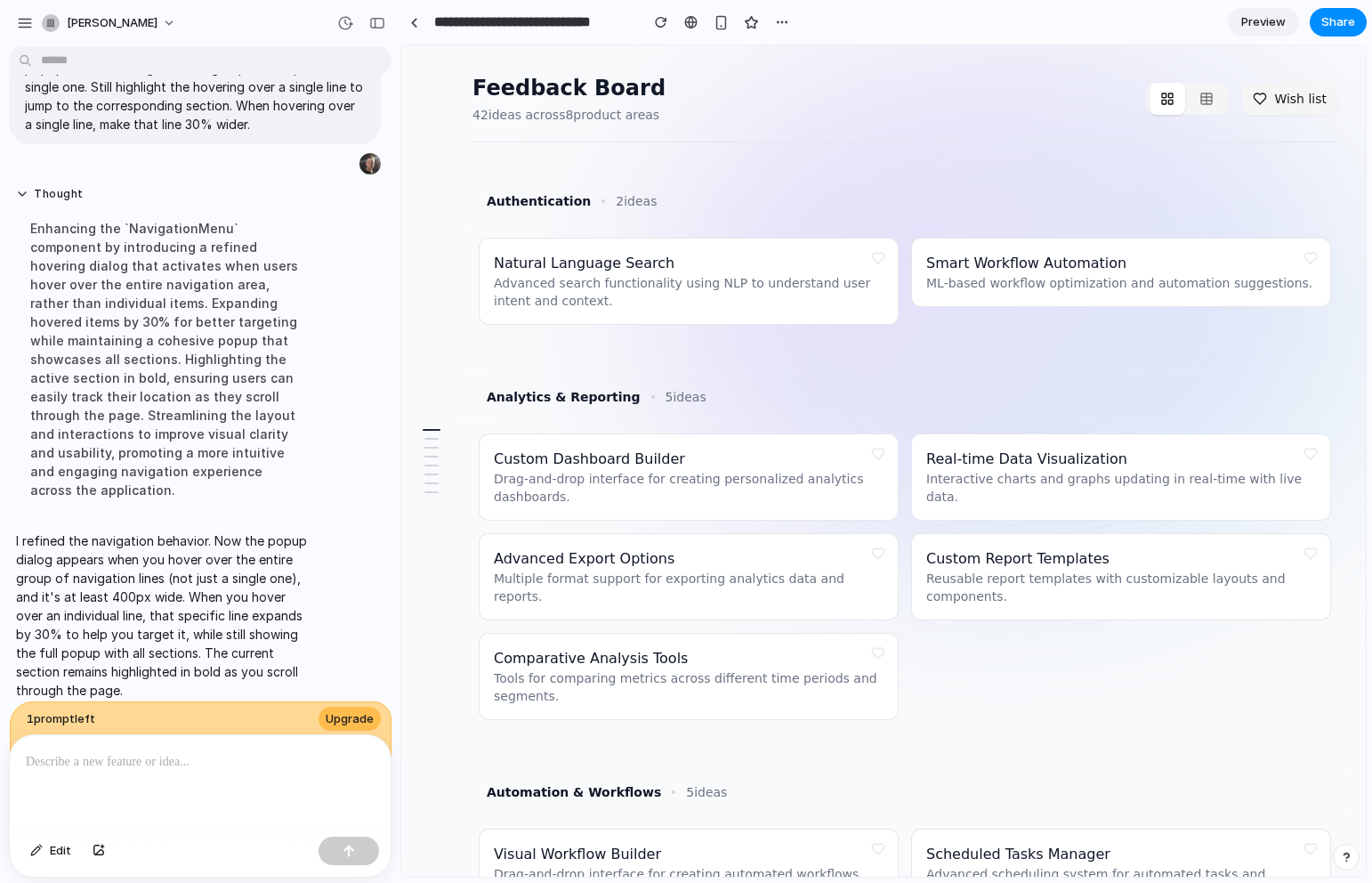
click at [880, 274] on p "Advanced search functionality using NLP to understand user intent and context." at bounding box center [688, 291] width 390 height 36
click at [686, 260] on div "Natural Language Search Advanced search functionality using NLP to understand u…" at bounding box center [688, 281] width 390 height 57
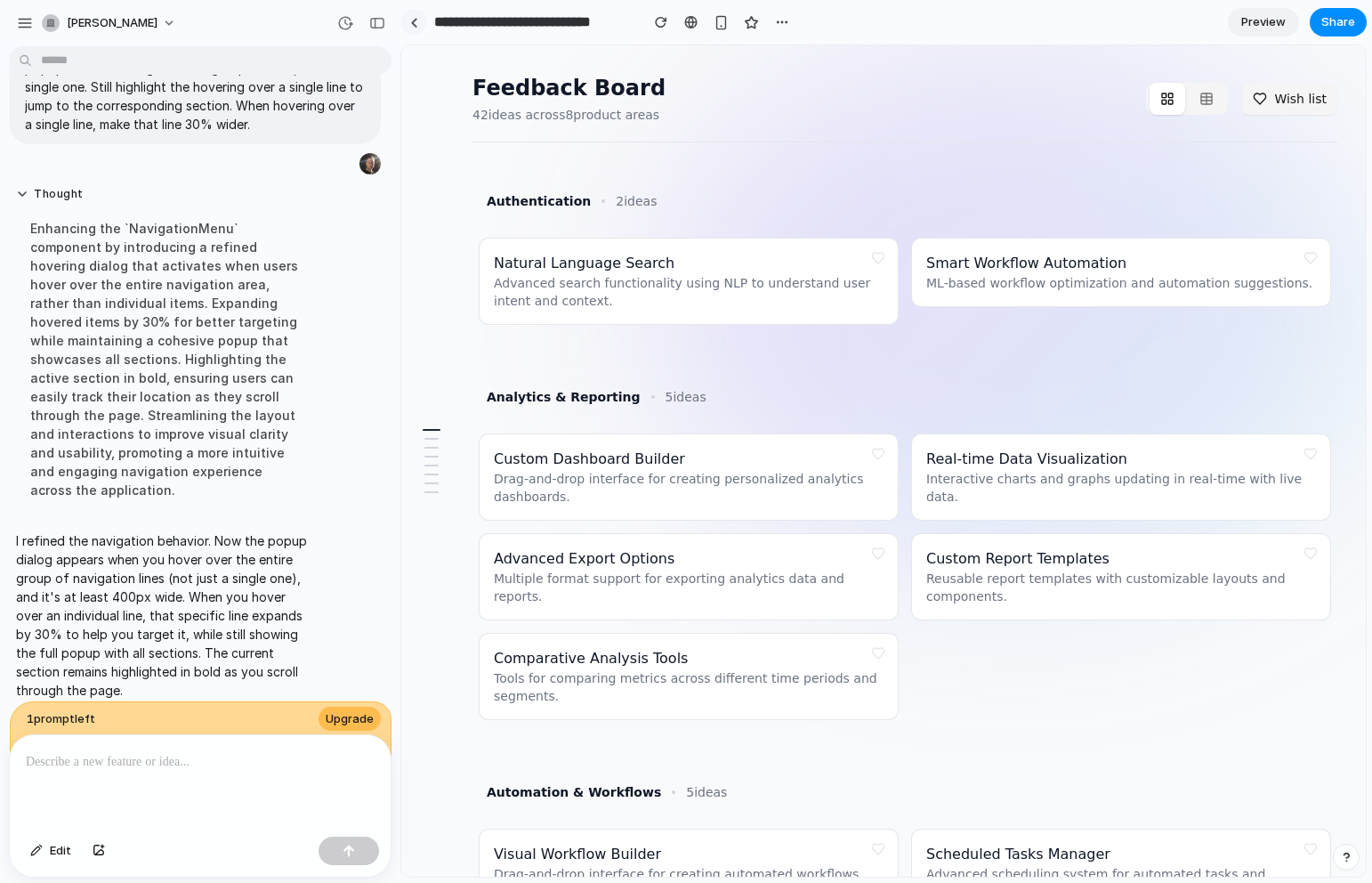
click at [410, 22] on div at bounding box center [414, 22] width 8 height 10
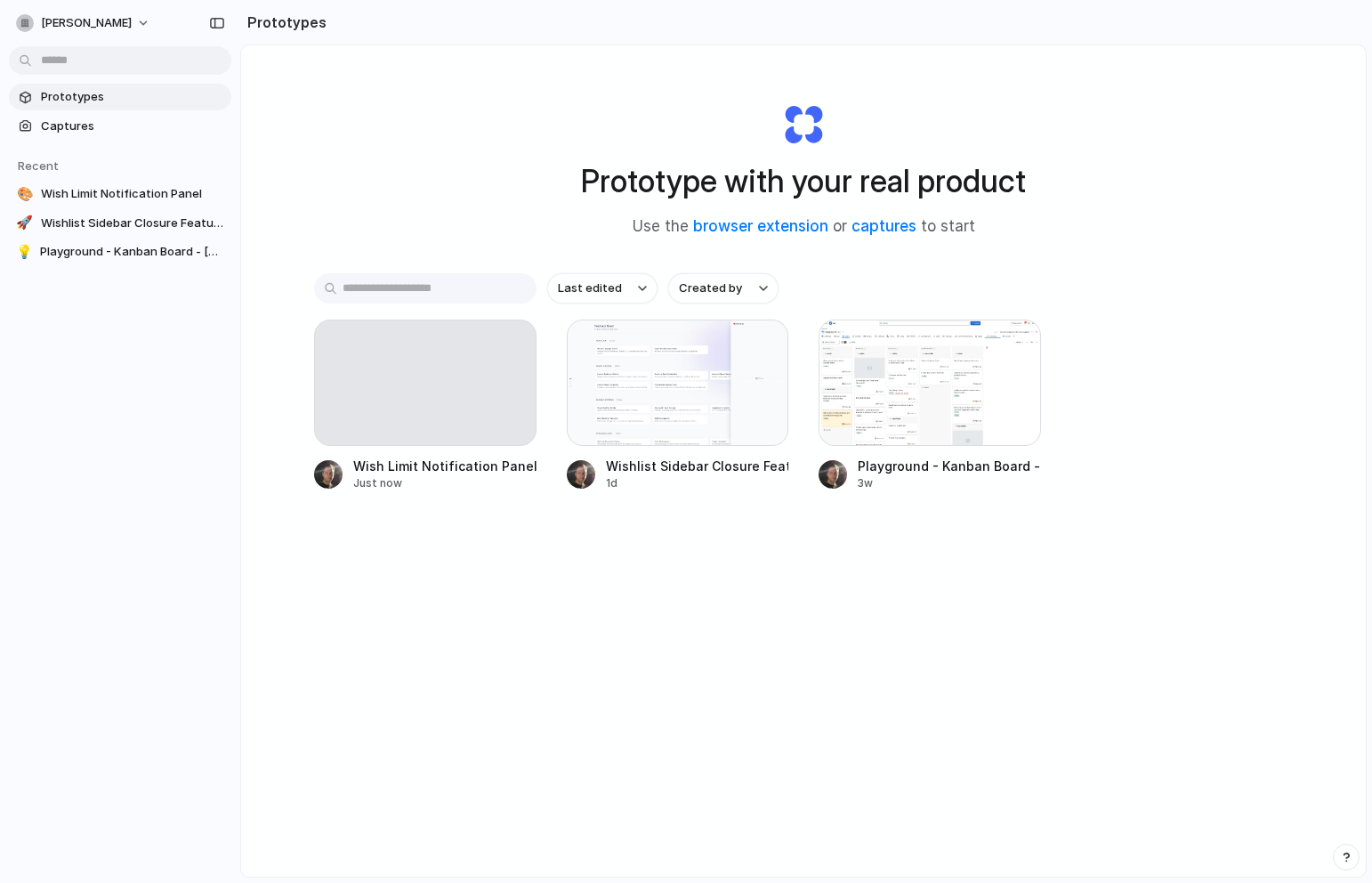
click at [617, 207] on div "Prototype with your real product Use the browser extension or captures to start" at bounding box center [803, 162] width 711 height 193
